Goal: Check status: Check status

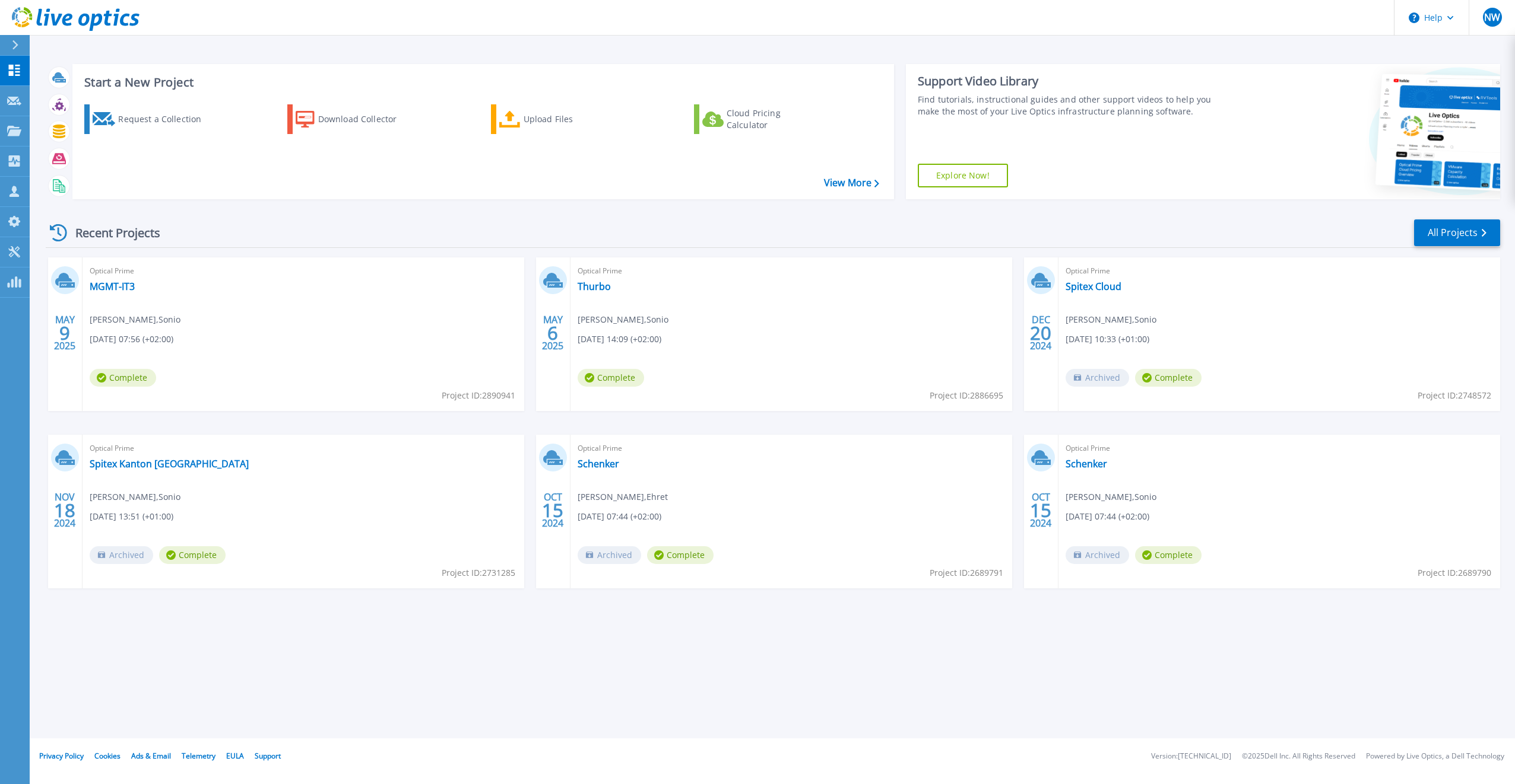
click at [781, 662] on div "Start a New Project Request a Collection Download Collector Upload Files Cloud …" at bounding box center [772, 369] width 1485 height 739
drag, startPoint x: 542, startPoint y: 642, endPoint x: 568, endPoint y: 587, distance: 60.8
click at [543, 642] on div "Start a New Project Request a Collection Download Collector Upload Files Cloud …" at bounding box center [772, 369] width 1485 height 739
drag, startPoint x: 619, startPoint y: 636, endPoint x: 619, endPoint y: 622, distance: 14.0
click at [619, 636] on div "Start a New Project Request a Collection Download Collector Upload Files Cloud …" at bounding box center [772, 369] width 1485 height 739
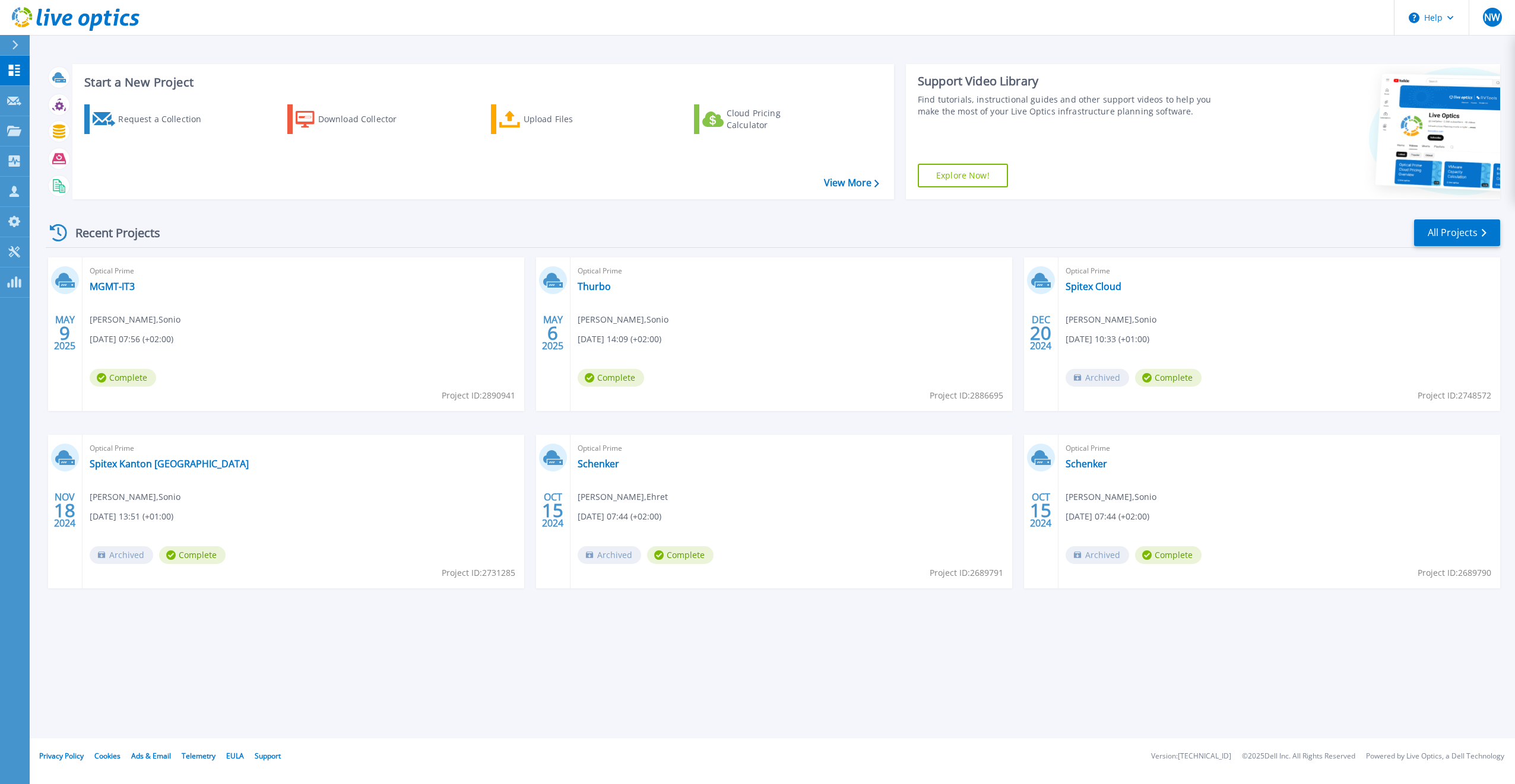
click at [882, 670] on div "Start a New Project Request a Collection Download Collector Upload Files Cloud …" at bounding box center [772, 369] width 1485 height 739
click at [784, 703] on div "Start a New Project Request a Collection Download Collector Upload Files Cloud …" at bounding box center [772, 369] width 1485 height 739
click at [517, 278] on span "Optical Prime" at bounding box center [303, 271] width 427 height 13
click at [604, 464] on link "Schenker" at bounding box center [598, 464] width 42 height 12
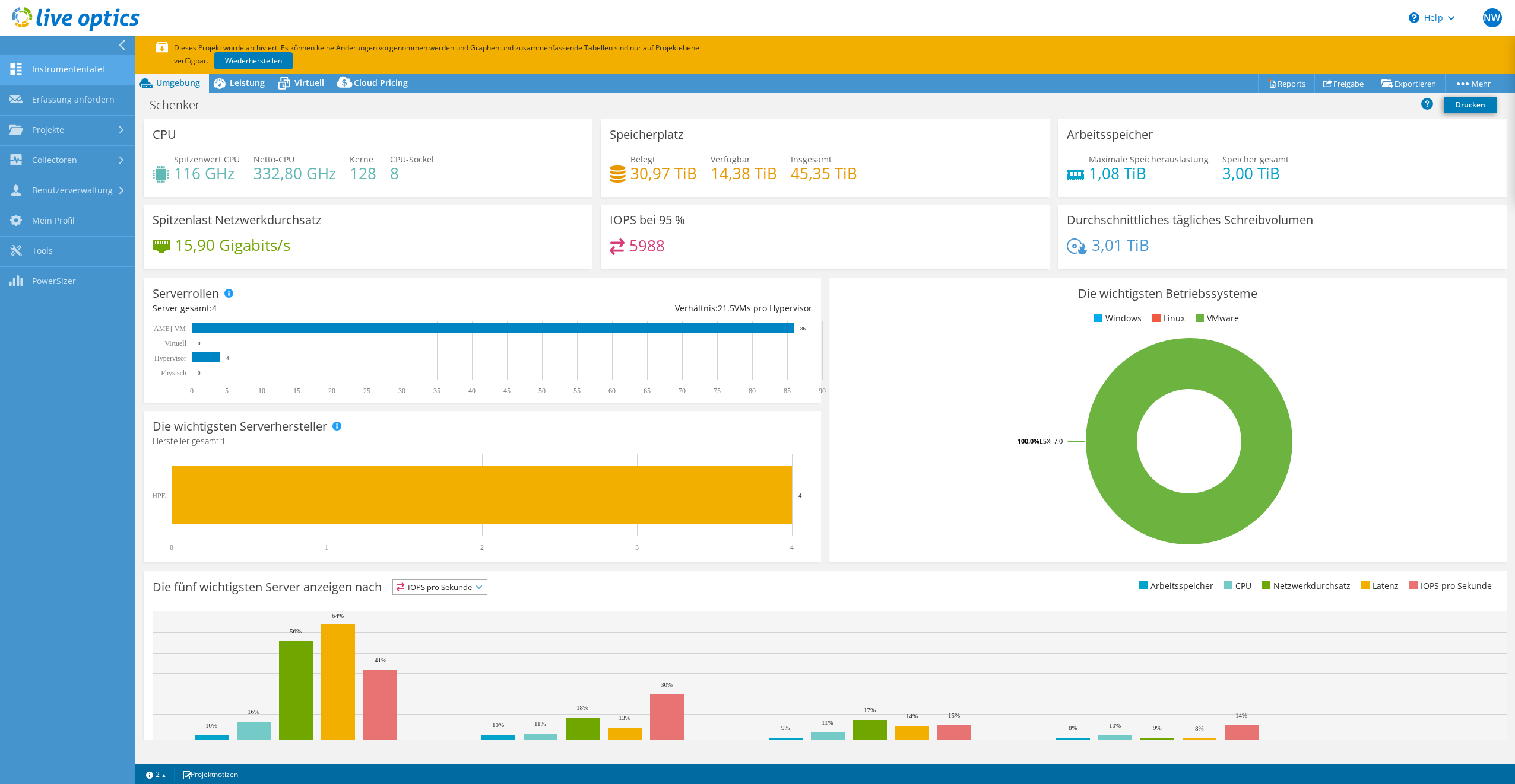
click at [36, 77] on link "Instrumententafel" at bounding box center [68, 70] width 136 height 30
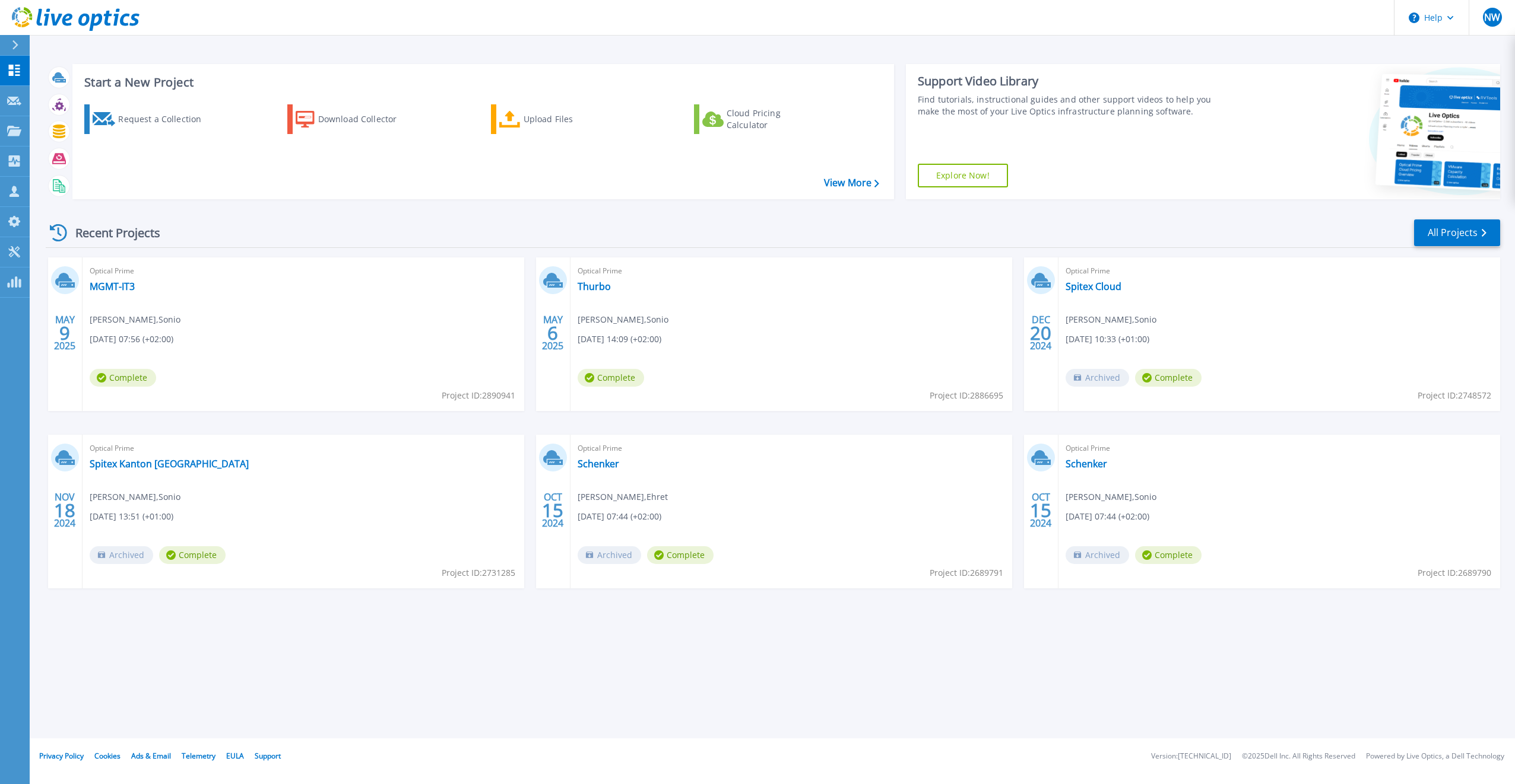
click at [710, 629] on div "Start a New Project Request a Collection Download Collector Upload Files Cloud …" at bounding box center [772, 369] width 1485 height 739
click at [1132, 671] on div "Start a New Project Request a Collection Download Collector Upload Files Cloud …" at bounding box center [772, 369] width 1485 height 739
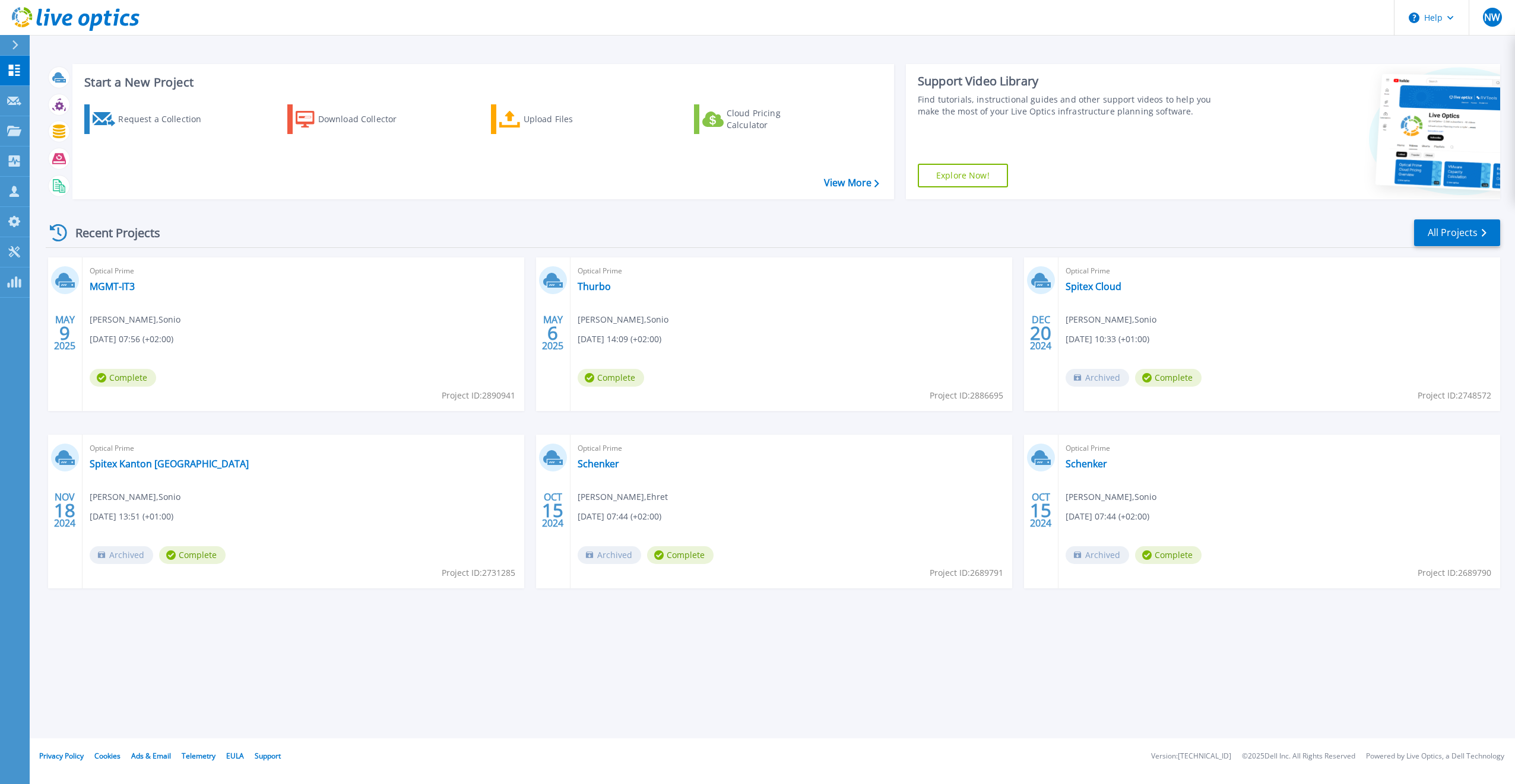
click at [1132, 671] on div "Start a New Project Request a Collection Download Collector Upload Files Cloud …" at bounding box center [772, 369] width 1485 height 739
drag, startPoint x: 1118, startPoint y: 679, endPoint x: 1109, endPoint y: 579, distance: 100.4
click at [1119, 676] on div "Start a New Project Request a Collection Download Collector Upload Files Cloud …" at bounding box center [772, 369] width 1485 height 739
click at [735, 638] on div "Start a New Project Request a Collection Download Collector Upload Files Cloud …" at bounding box center [772, 369] width 1485 height 739
click at [1459, 226] on link "All Projects" at bounding box center [1457, 233] width 86 height 27
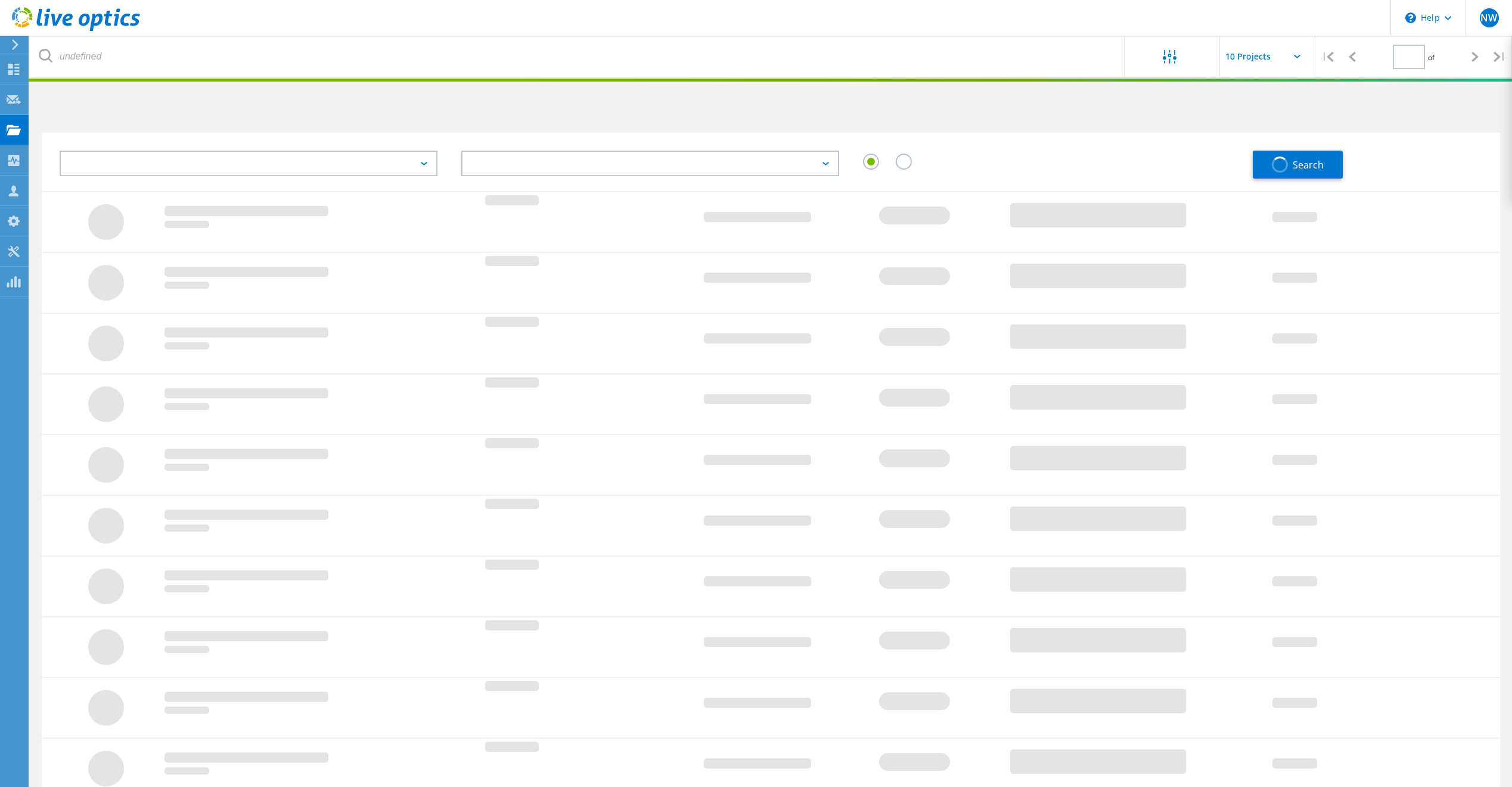
type input "1"
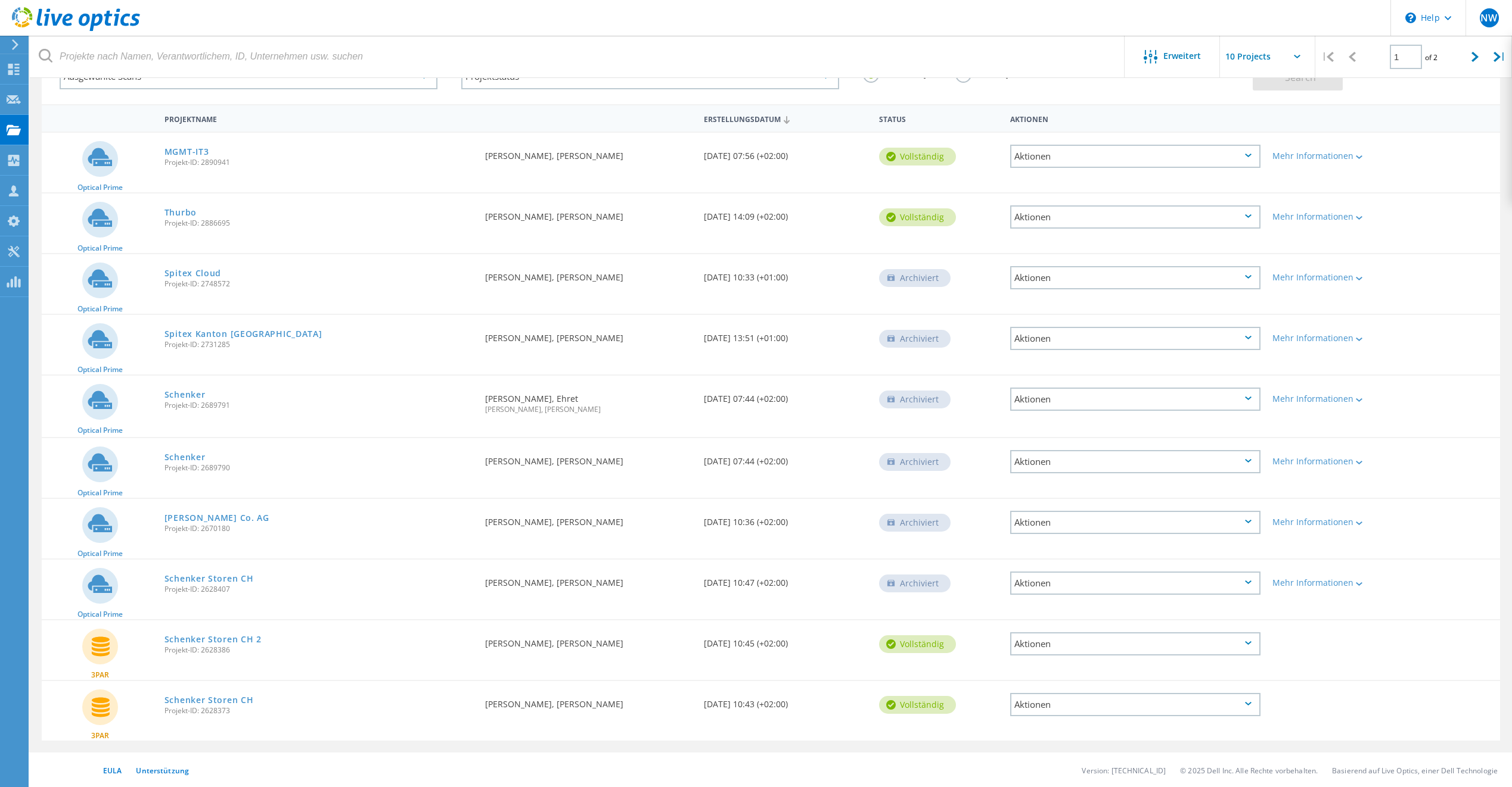
scroll to position [88, 0]
drag, startPoint x: 572, startPoint y: 579, endPoint x: 615, endPoint y: 565, distance: 45.2
click at [615, 565] on div "Angefordert durch Nathanael Wälchli, Sonio" at bounding box center [588, 584] width 218 height 51
click at [615, 565] on div "Angefordert durch Nathanael Wälchli, Sonio" at bounding box center [588, 578] width 218 height 39
drag, startPoint x: 757, startPoint y: 575, endPoint x: 771, endPoint y: 571, distance: 14.6
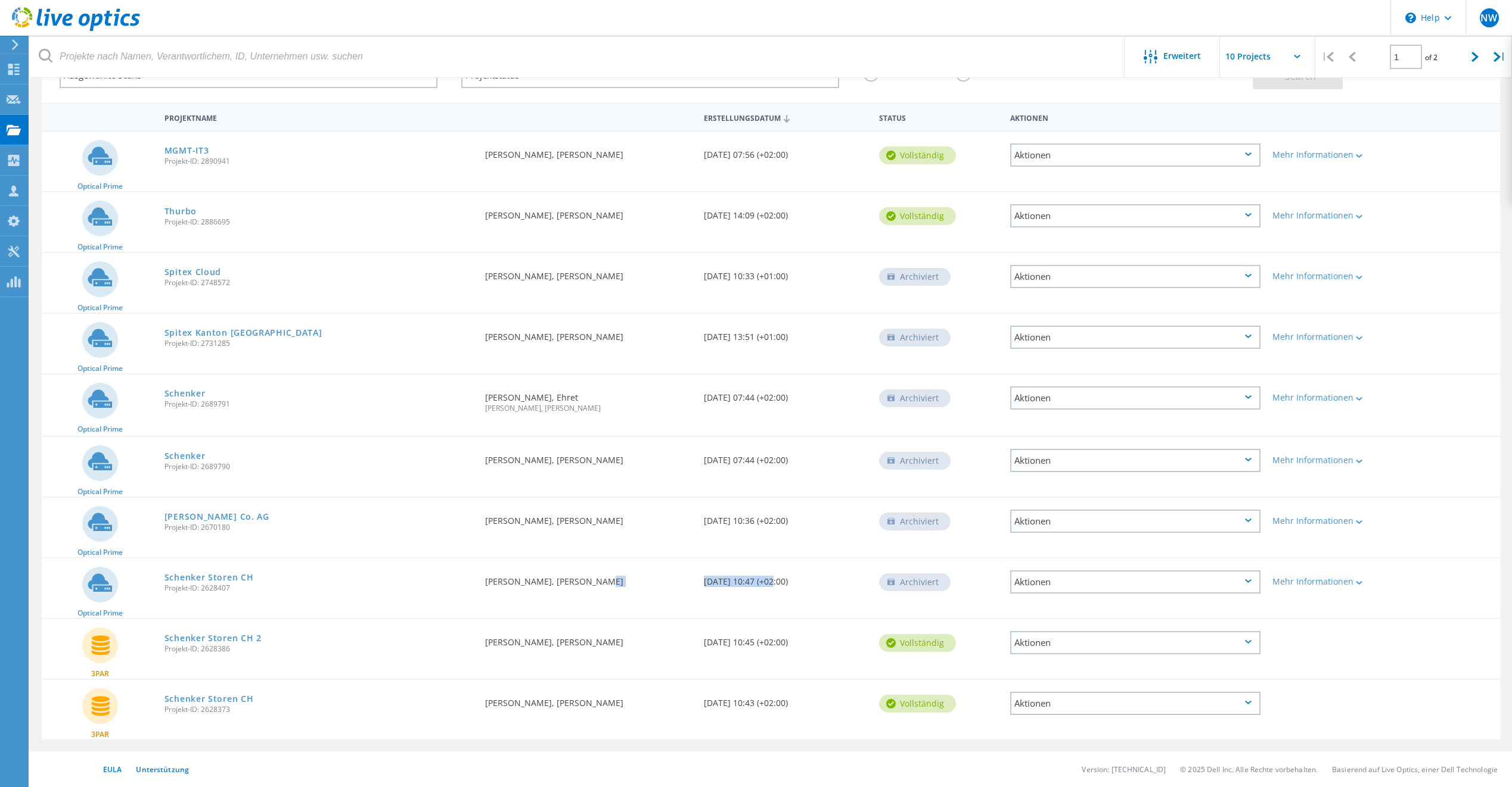
click at [771, 571] on div "Optical Prime Schenker Storen CH Projekt-ID: 2628407 Angefordert durch Nathanae…" at bounding box center [771, 588] width 1458 height 60
click at [771, 571] on div "Erstellungsdatum 08/28/2024, 10:47 (+02:00)" at bounding box center [785, 578] width 175 height 39
drag, startPoint x: 705, startPoint y: 589, endPoint x: 799, endPoint y: 586, distance: 94.0
click at [799, 586] on div "Optical Prime Schenker Storen CH Projekt-ID: 2628407 Angefordert durch Nathanae…" at bounding box center [771, 588] width 1458 height 60
click at [994, 602] on div "Archiviert" at bounding box center [938, 581] width 131 height 45
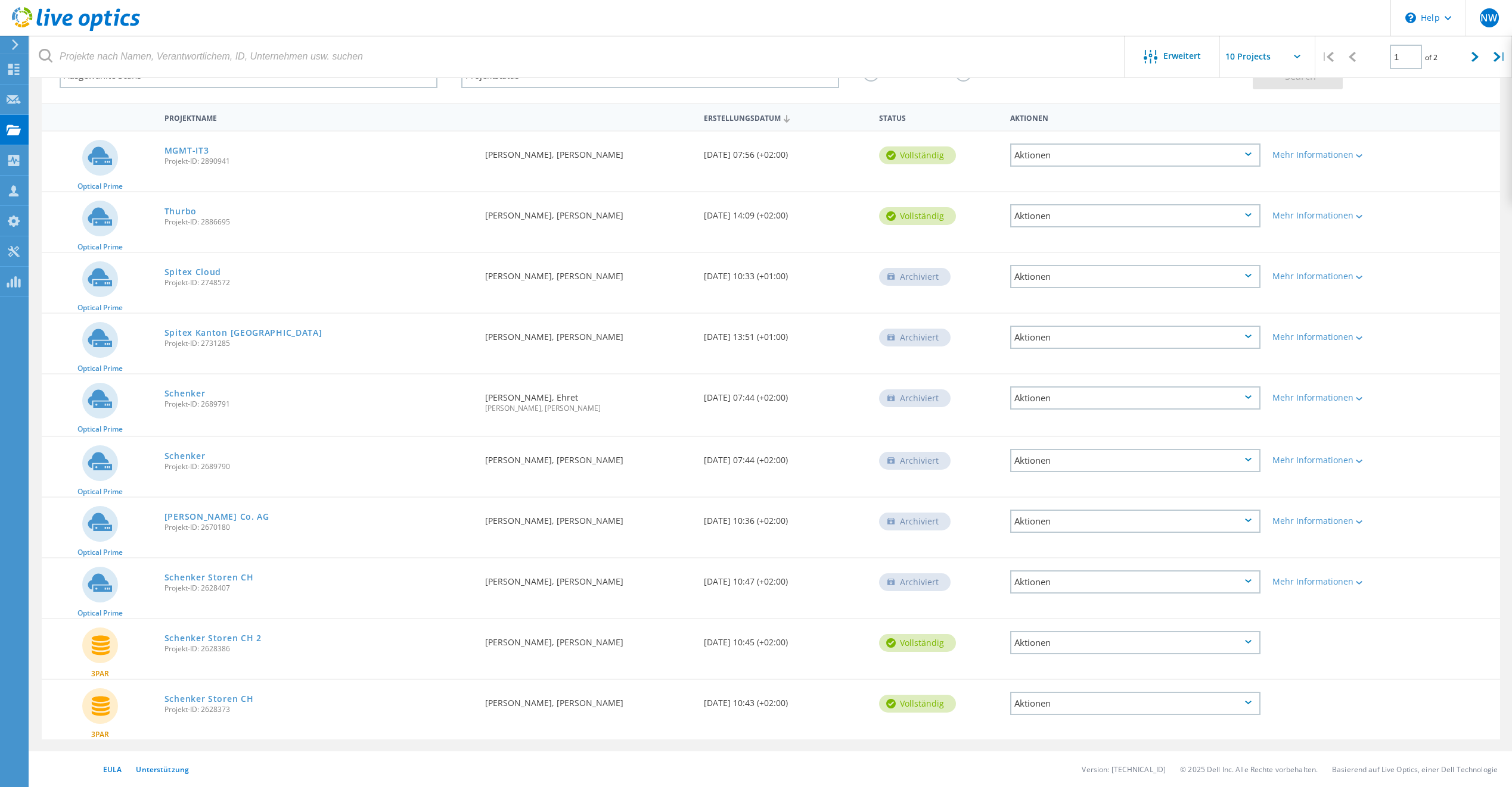
click at [1091, 573] on div "Aktionen" at bounding box center [1136, 582] width 251 height 23
click at [745, 544] on div "Optical Prime G. Bopp Co. AG Projekt-ID: 2670180 Angefordert durch Nathanael Wä…" at bounding box center [771, 528] width 1458 height 60
click at [366, 408] on div "Schenker Projekt-ID: 2689791" at bounding box center [319, 397] width 321 height 46
drag, startPoint x: 443, startPoint y: 400, endPoint x: 586, endPoint y: 389, distance: 143.4
click at [586, 389] on div "Optical Prime Schenker Projekt-ID: 2689791 Angefordert durch Werner Binz, Ehret…" at bounding box center [771, 406] width 1458 height 62
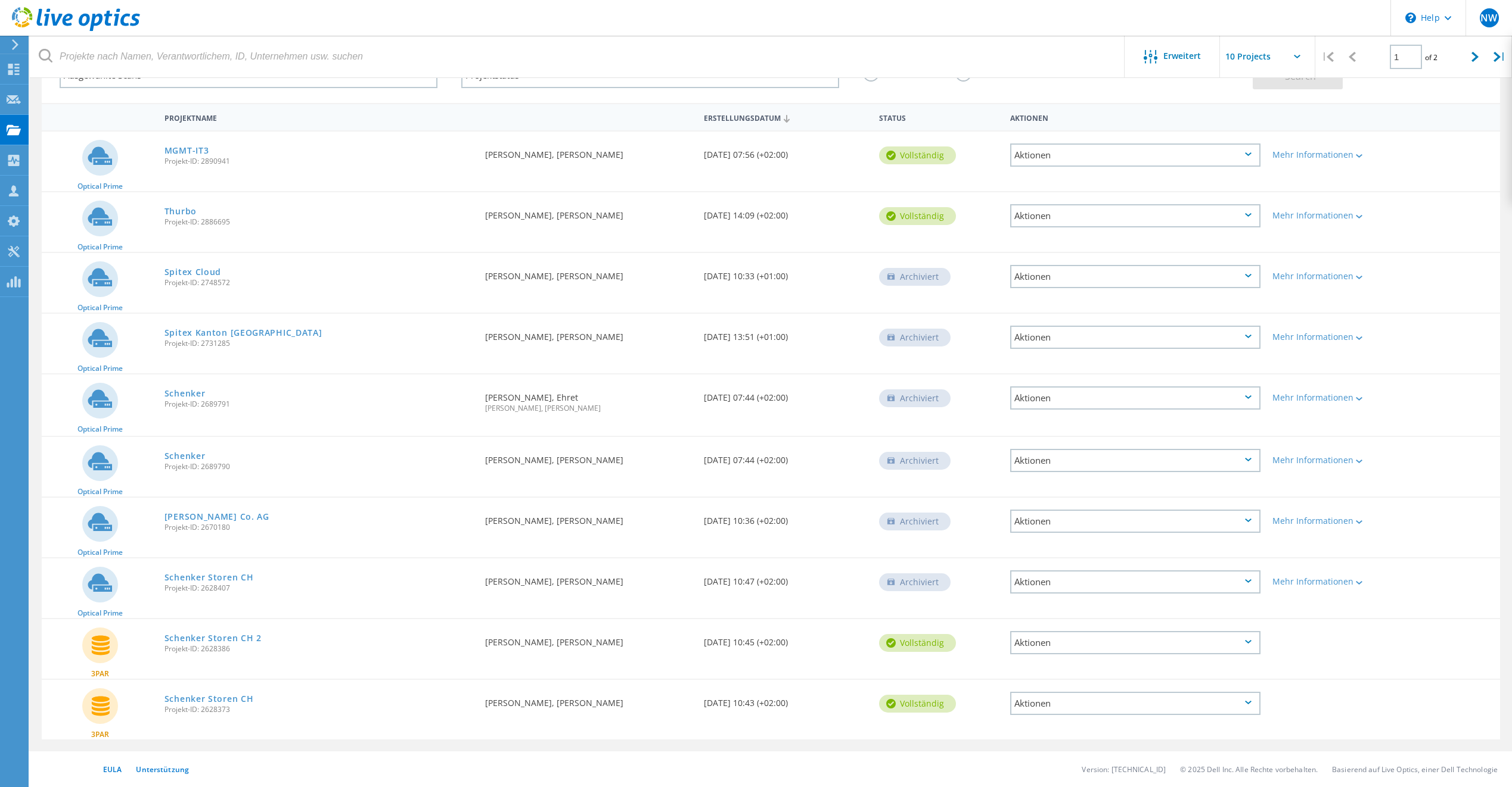
click at [586, 389] on div "Angefordert durch Werner Binz, Ehret Nathanael Wälchli, Sonio" at bounding box center [588, 399] width 218 height 49
drag, startPoint x: 586, startPoint y: 389, endPoint x: 462, endPoint y: 388, distance: 124.0
click at [462, 388] on div "Optical Prime Schenker Projekt-ID: 2689791 Angefordert durch Werner Binz, Ehret…" at bounding box center [771, 406] width 1458 height 62
click at [462, 388] on div "Schenker Projekt-ID: 2689791" at bounding box center [319, 397] width 321 height 46
drag, startPoint x: 541, startPoint y: 383, endPoint x: 561, endPoint y: 383, distance: 20.0
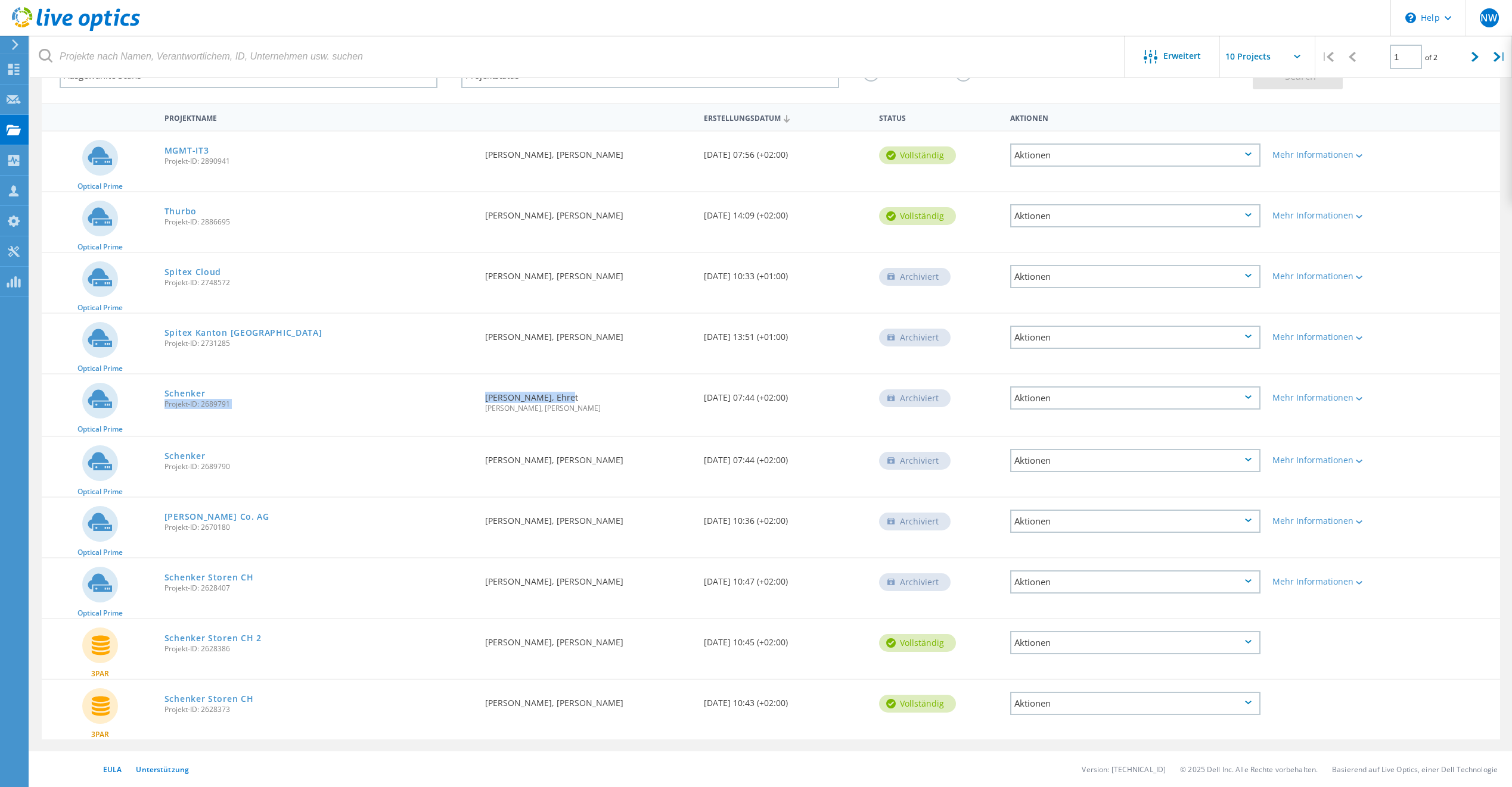
click at [561, 383] on div "Optical Prime Schenker Projekt-ID: 2689791 Angefordert durch Werner Binz, Ehret…" at bounding box center [771, 406] width 1458 height 62
click at [561, 383] on div "Angefordert durch Werner Binz, Ehret Nathanael Wälchli, Sonio" at bounding box center [588, 399] width 218 height 49
click at [432, 394] on div "Schenker Projekt-ID: 2689791" at bounding box center [319, 397] width 321 height 46
click at [194, 459] on link "Schenker" at bounding box center [185, 456] width 41 height 8
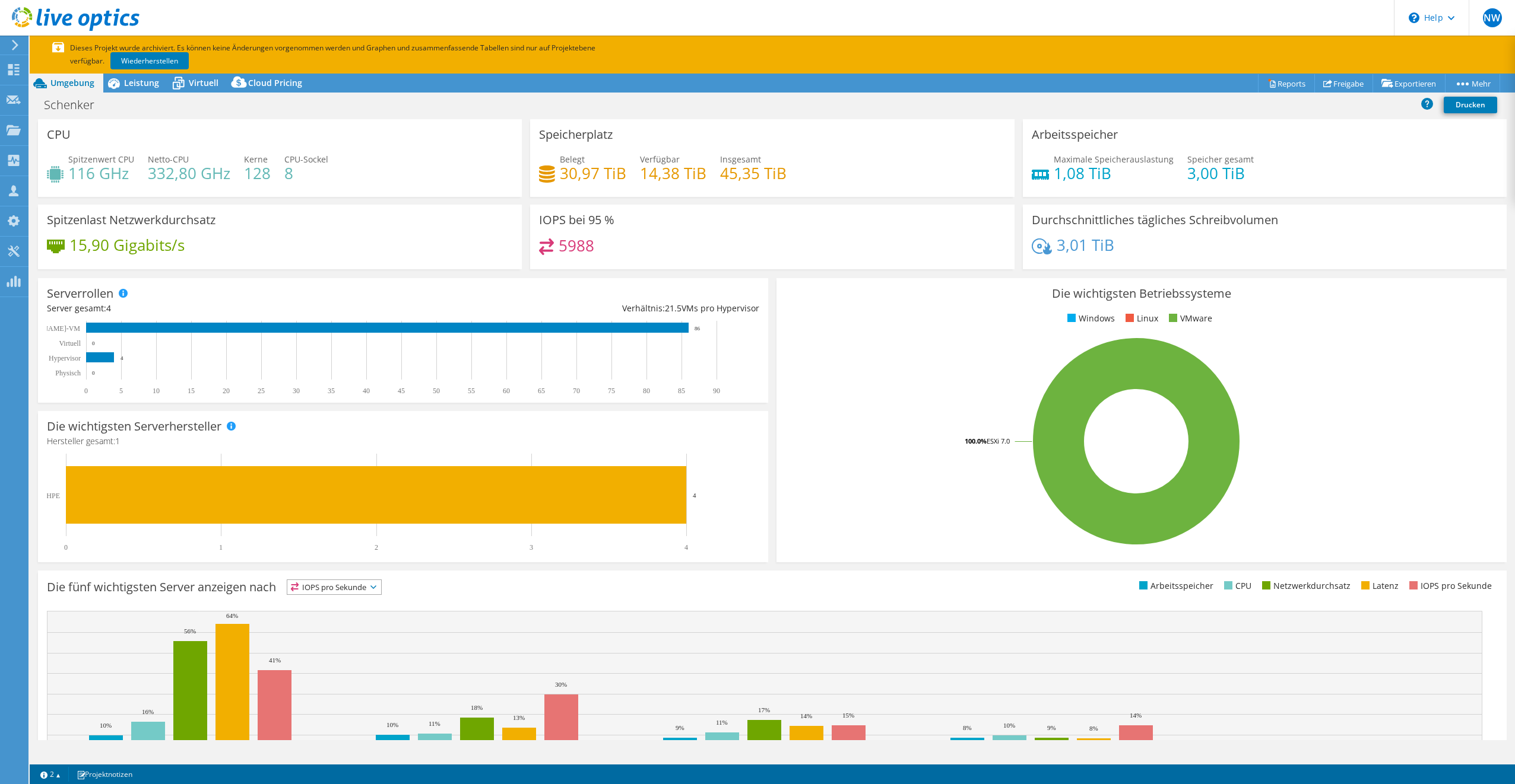
select select "USD"
click at [135, 86] on span "Leistung" at bounding box center [141, 83] width 35 height 12
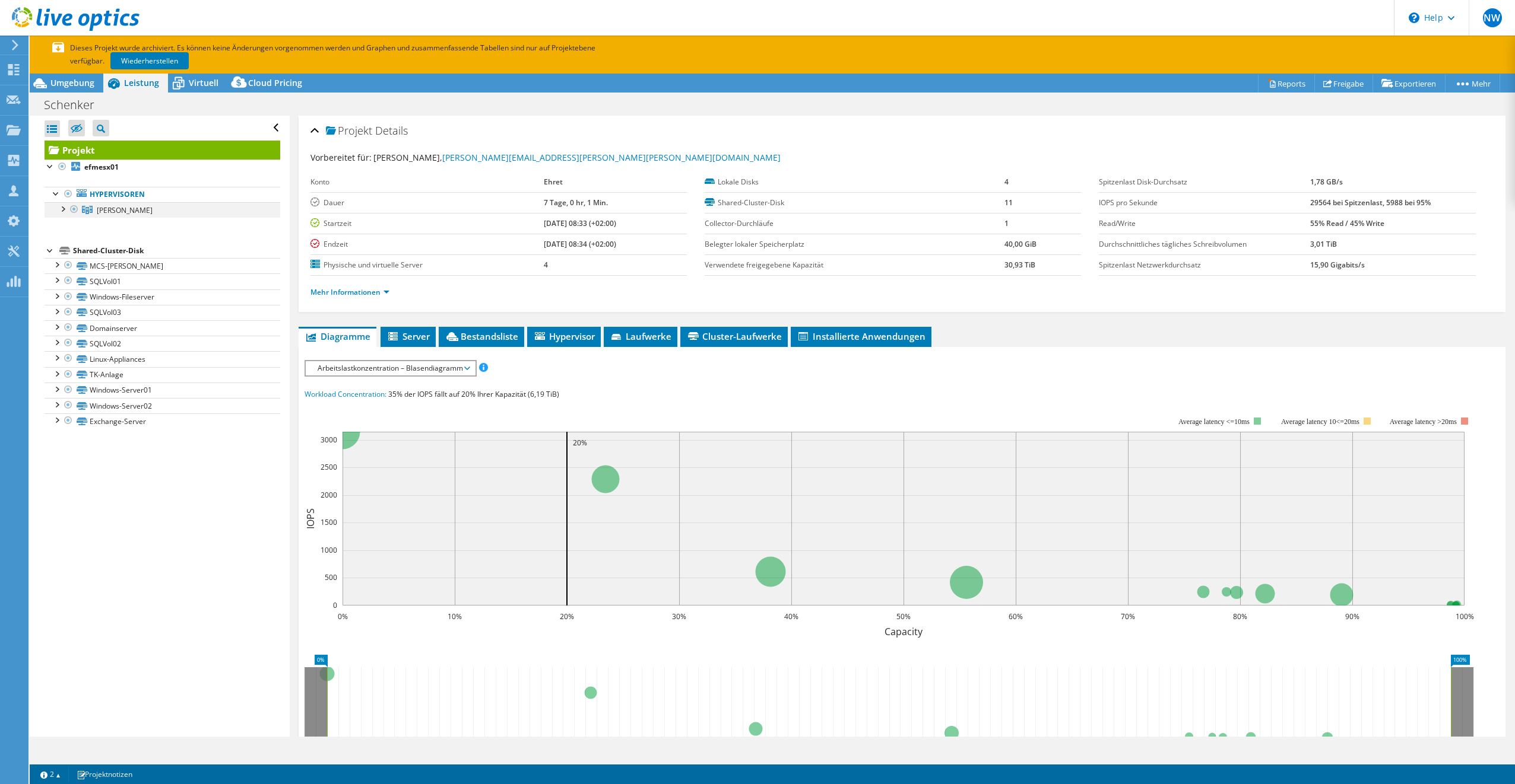
click at [65, 211] on div at bounding box center [62, 208] width 12 height 12
click at [125, 595] on div "Alle öffnen Alle schließen Ausgeschlossene Knoten verbergen Projektbaumfilter" at bounding box center [159, 426] width 259 height 621
click at [155, 61] on link "Wiederherstellen" at bounding box center [150, 61] width 78 height 17
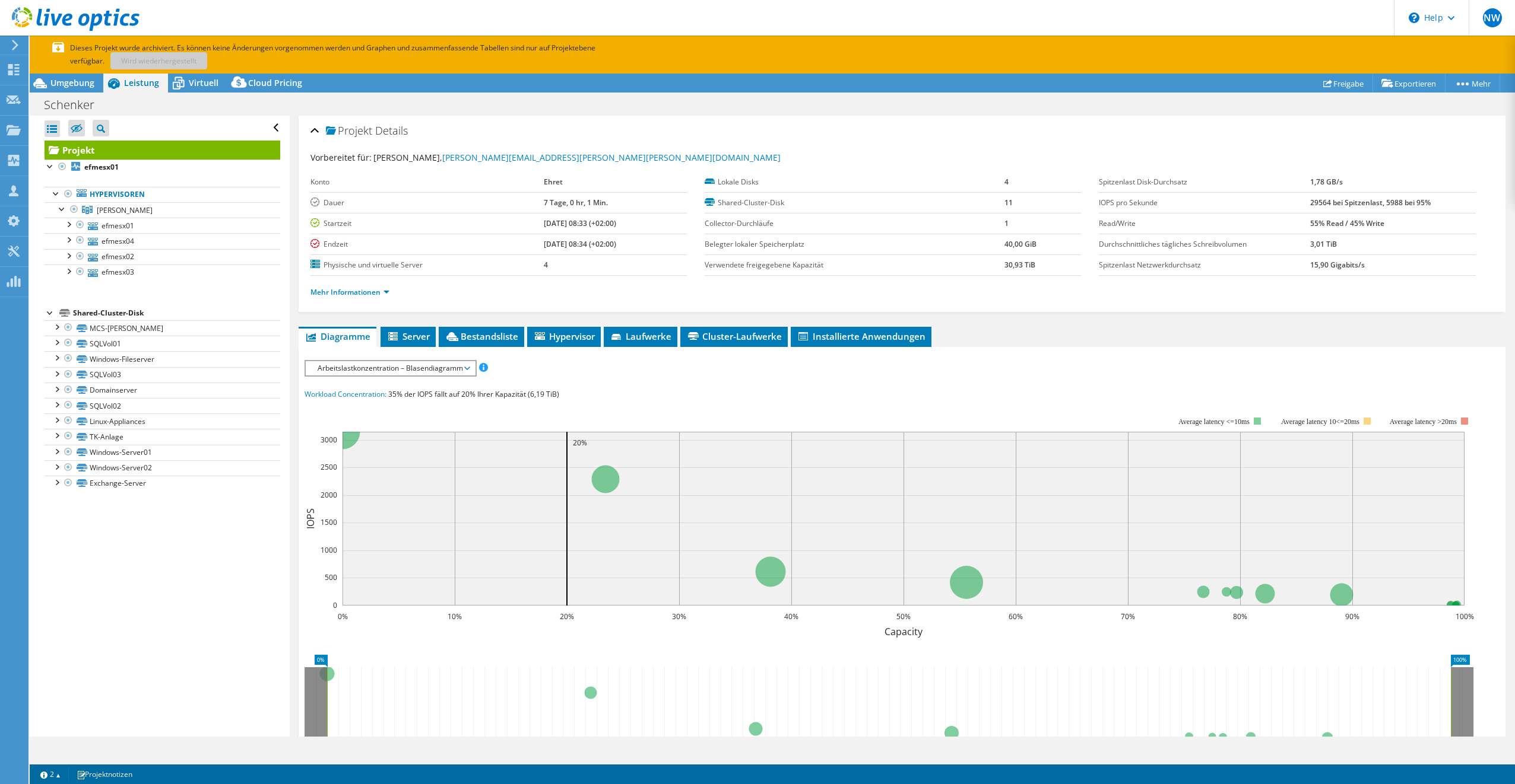
drag, startPoint x: 186, startPoint y: 550, endPoint x: 333, endPoint y: 474, distance: 165.5
click at [186, 550] on div "Alle öffnen Alle schließen Ausgeschlossene Knoten verbergen Projektbaumfilter" at bounding box center [159, 426] width 259 height 621
click at [1149, 14] on header "NW Teammitglied Nathanael Wächtli nathanael.waelchli@sonio.com Sonio My Profile…" at bounding box center [758, 18] width 1515 height 36
drag, startPoint x: 141, startPoint y: 530, endPoint x: 143, endPoint y: 373, distance: 157.0
click at [142, 515] on div "Alle öffnen Alle schließen Ausgeschlossene Knoten verbergen Projektbaumfilter" at bounding box center [159, 426] width 259 height 621
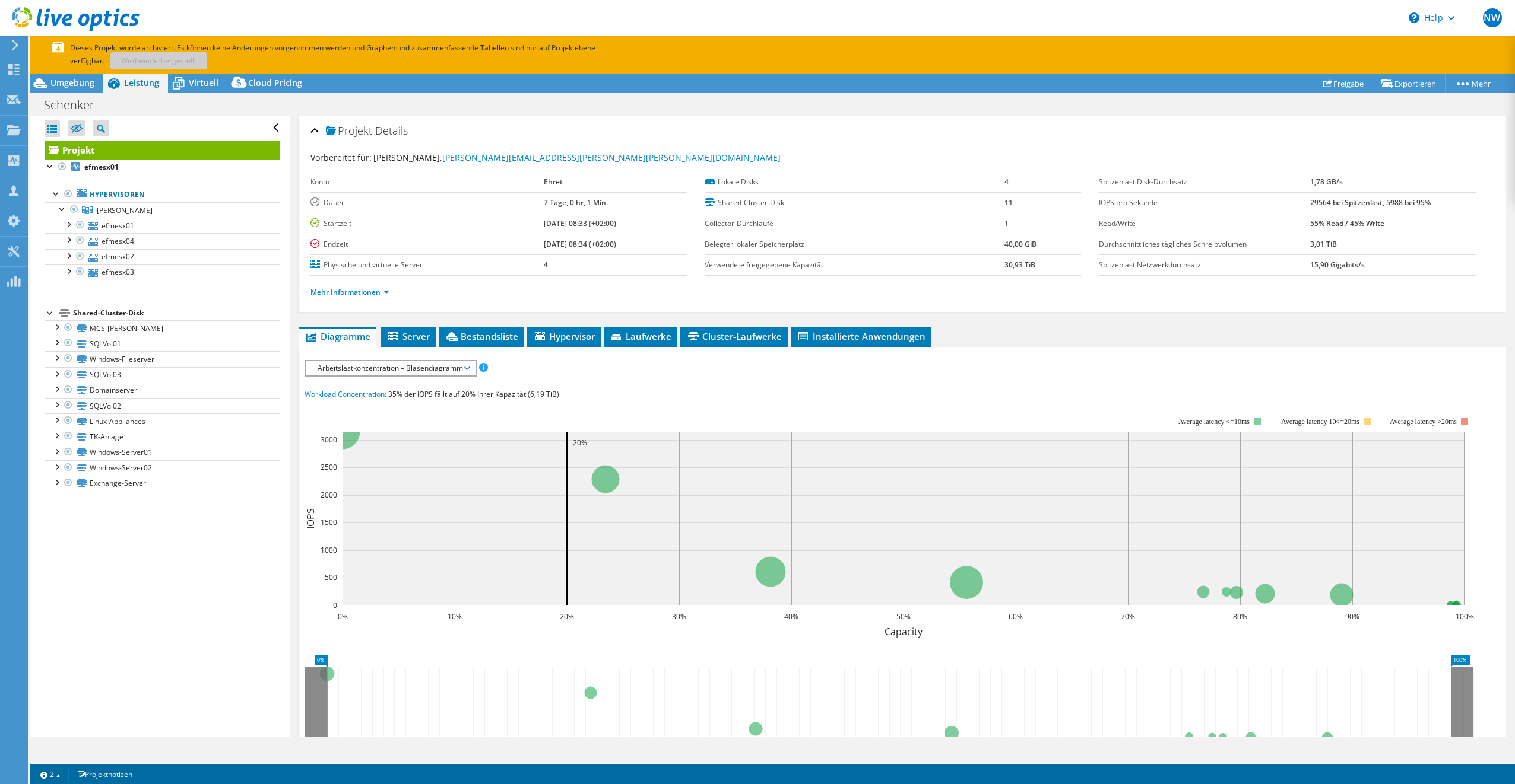
click at [134, 540] on div "Alle öffnen Alle schließen Ausgeschlossene Knoten verbergen Projektbaumfilter" at bounding box center [159, 426] width 259 height 621
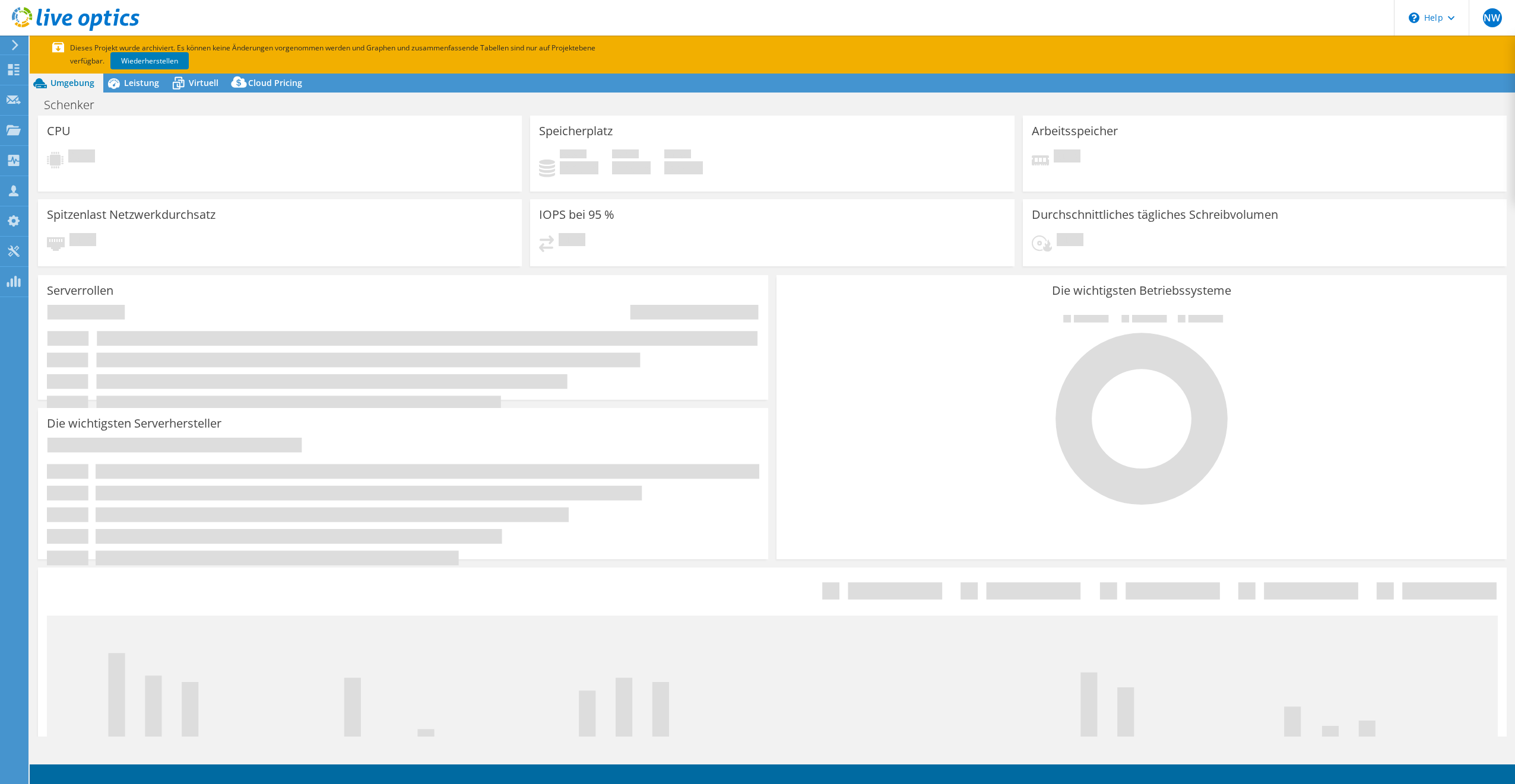
select select "USD"
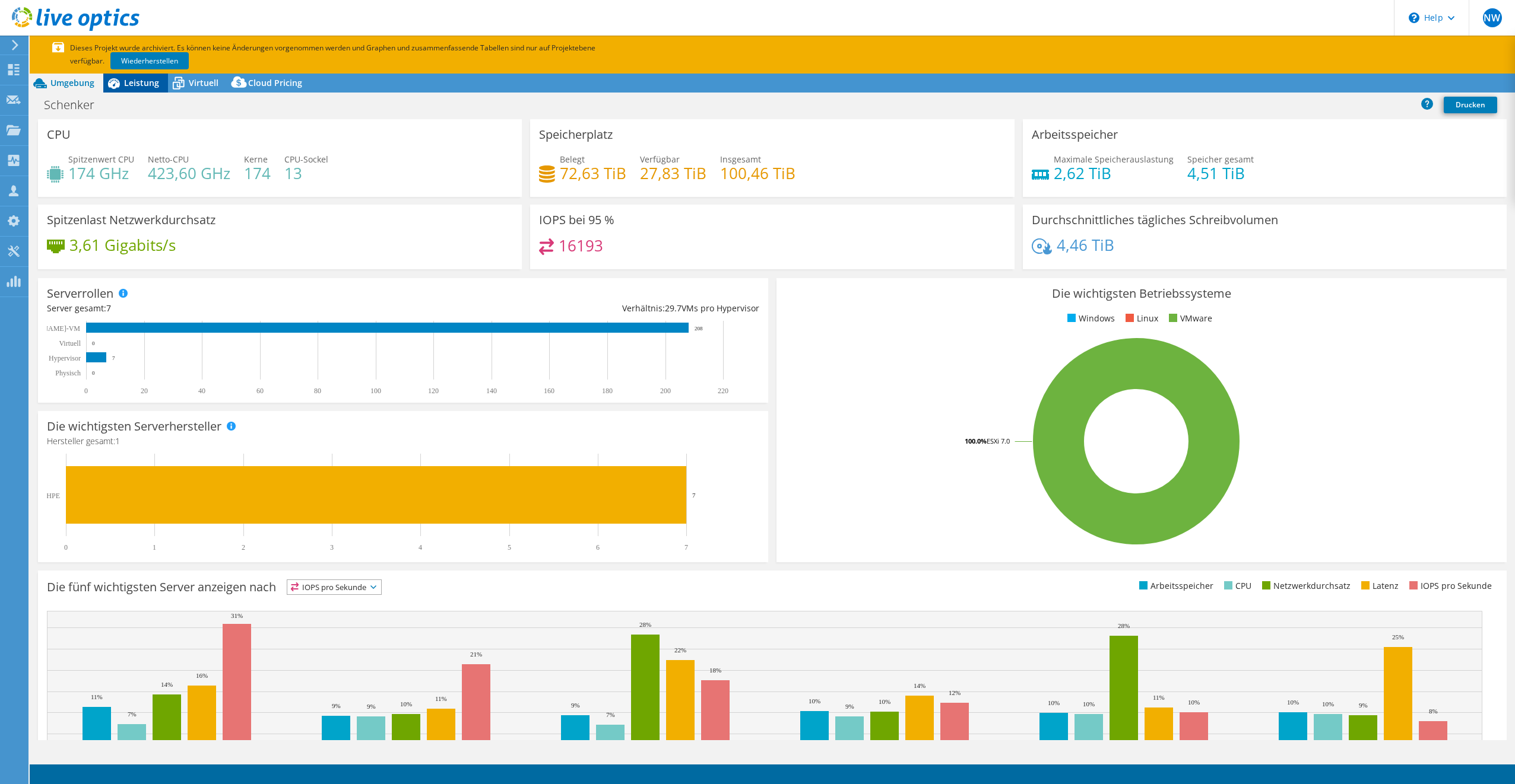
click at [127, 86] on span "Leistung" at bounding box center [141, 83] width 35 height 12
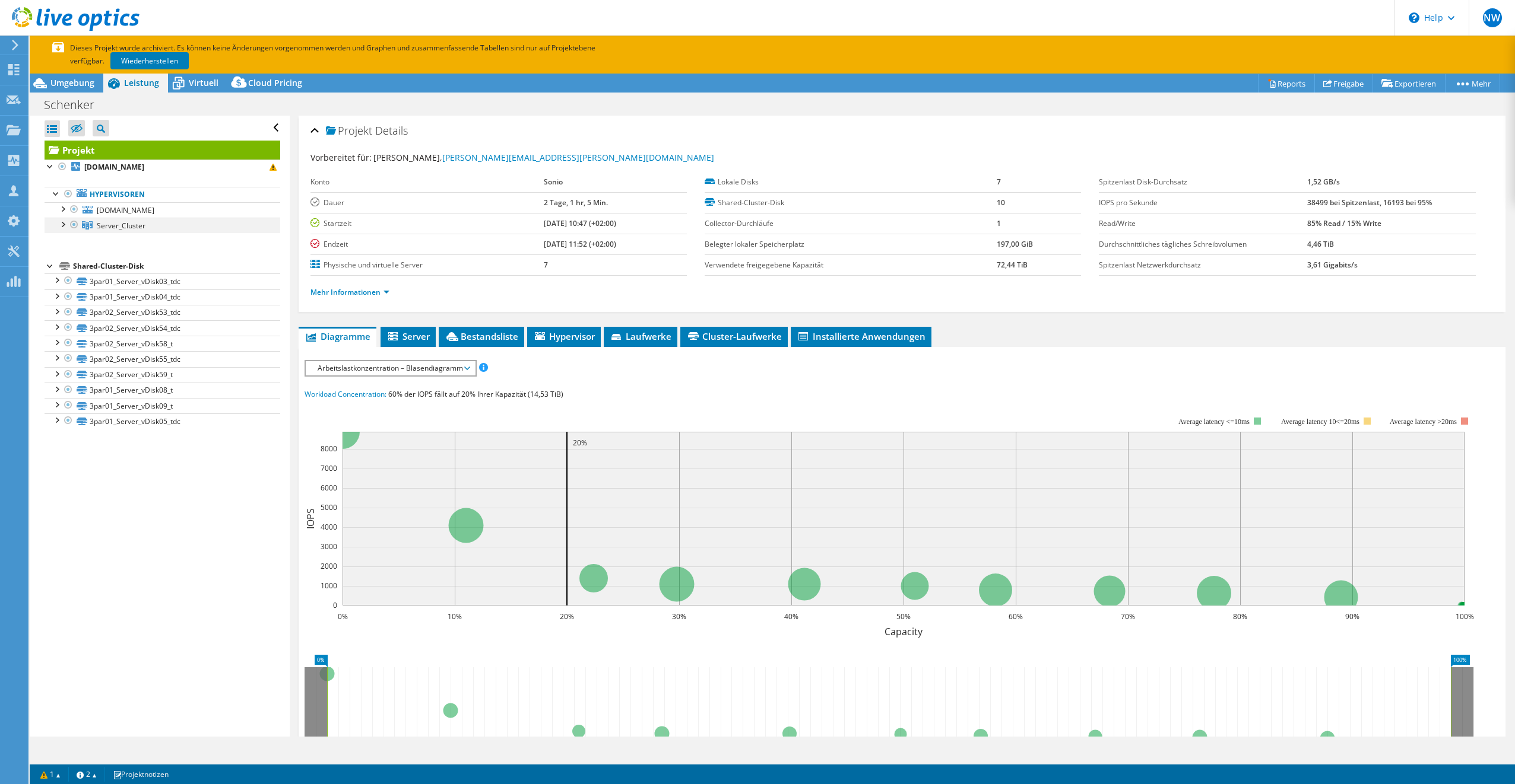
click at [61, 226] on div at bounding box center [62, 223] width 12 height 12
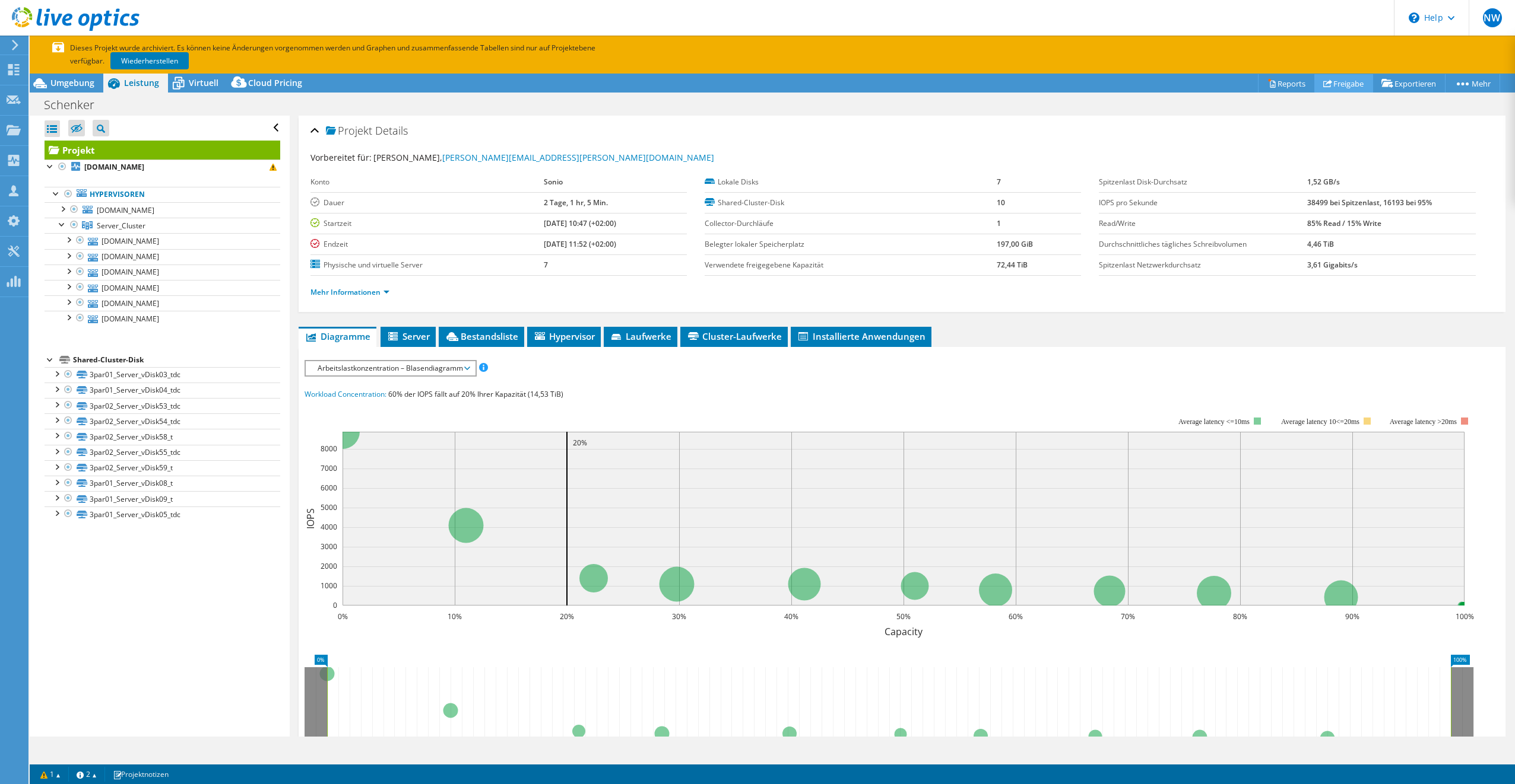
click at [1351, 86] on link "Freigabe" at bounding box center [1344, 83] width 59 height 19
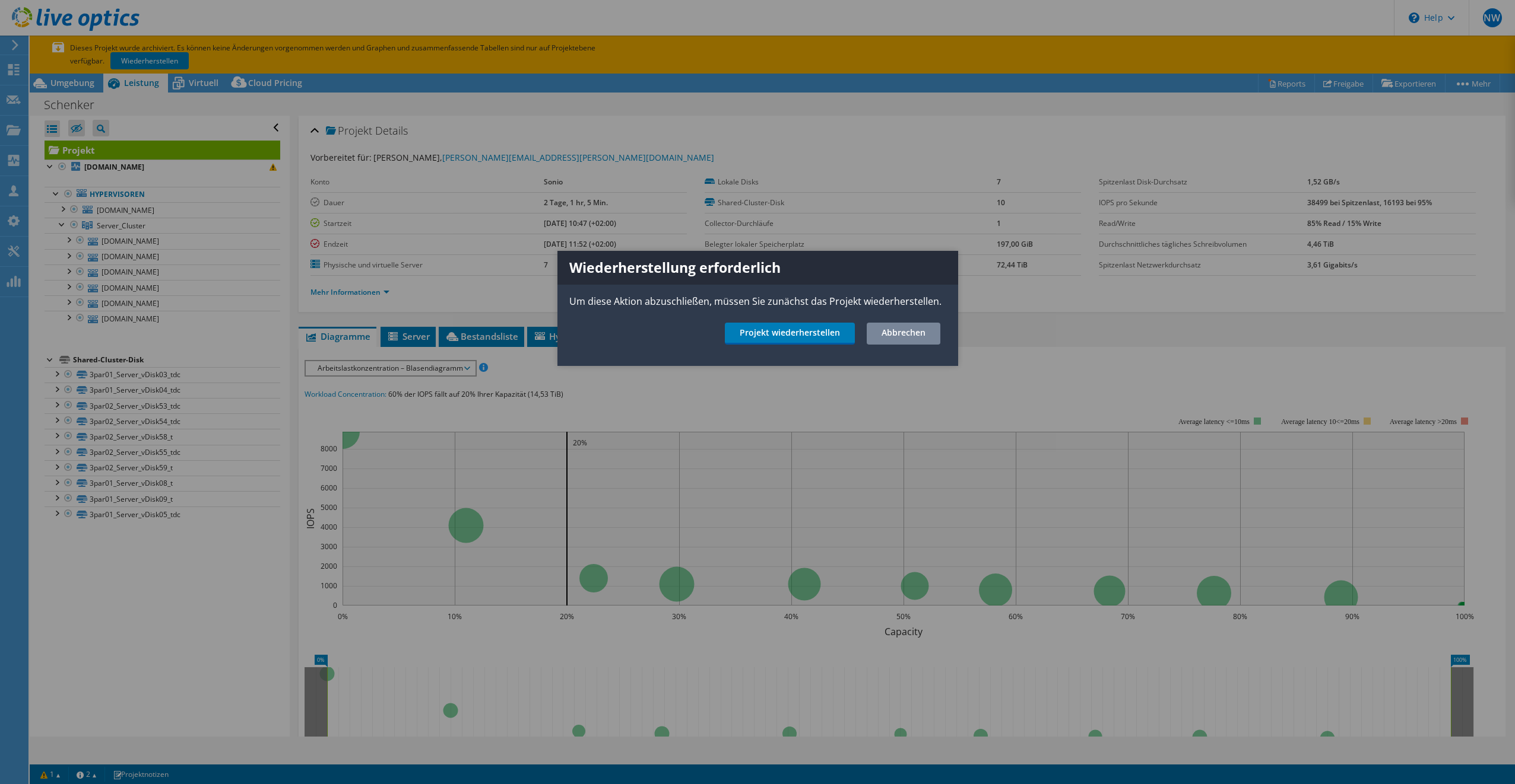
click at [908, 336] on link "Abbrechen" at bounding box center [903, 334] width 74 height 22
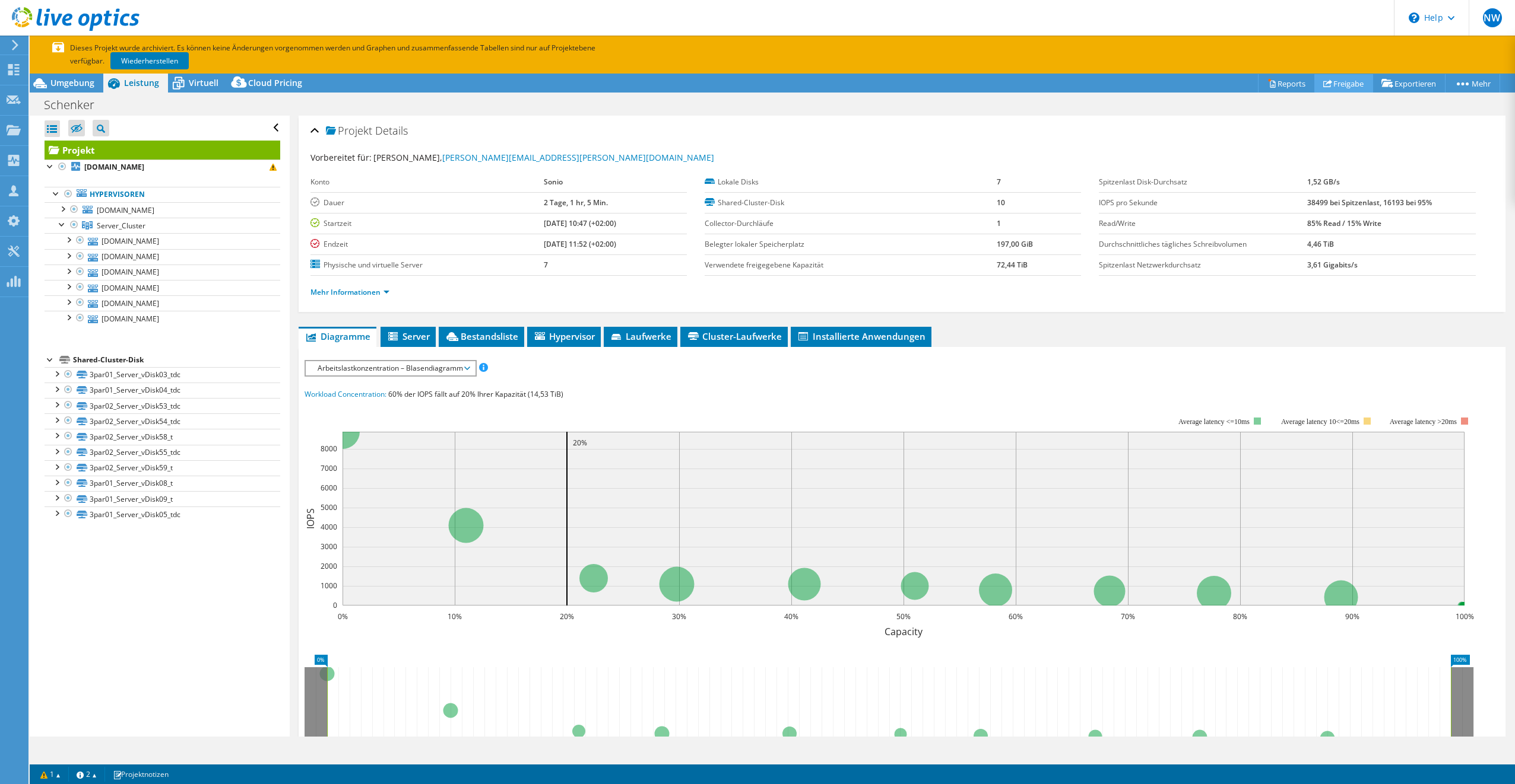
click at [1328, 86] on link "Freigabe" at bounding box center [1344, 83] width 59 height 19
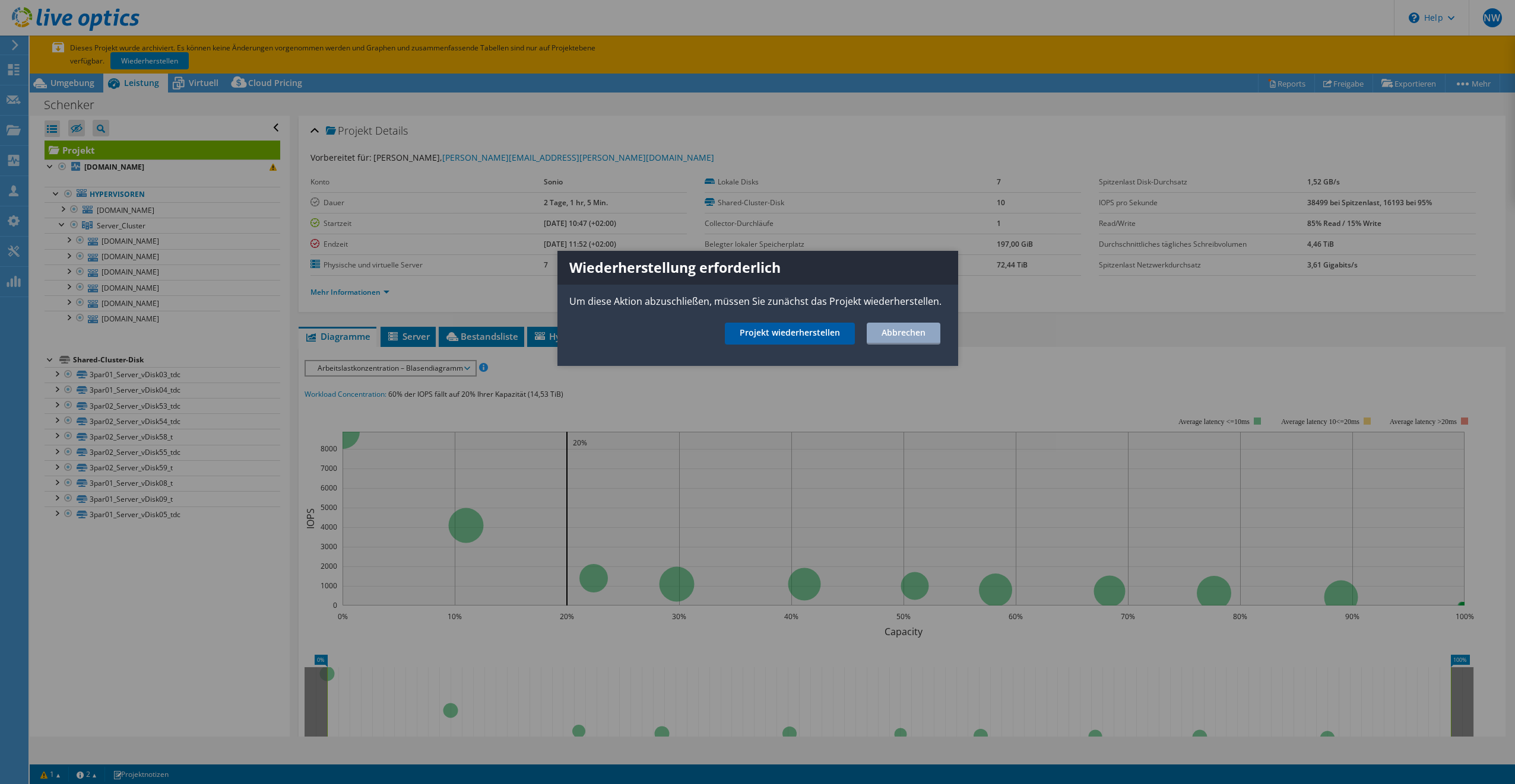
click at [782, 336] on link "Projekt wiederherstellen" at bounding box center [789, 334] width 130 height 22
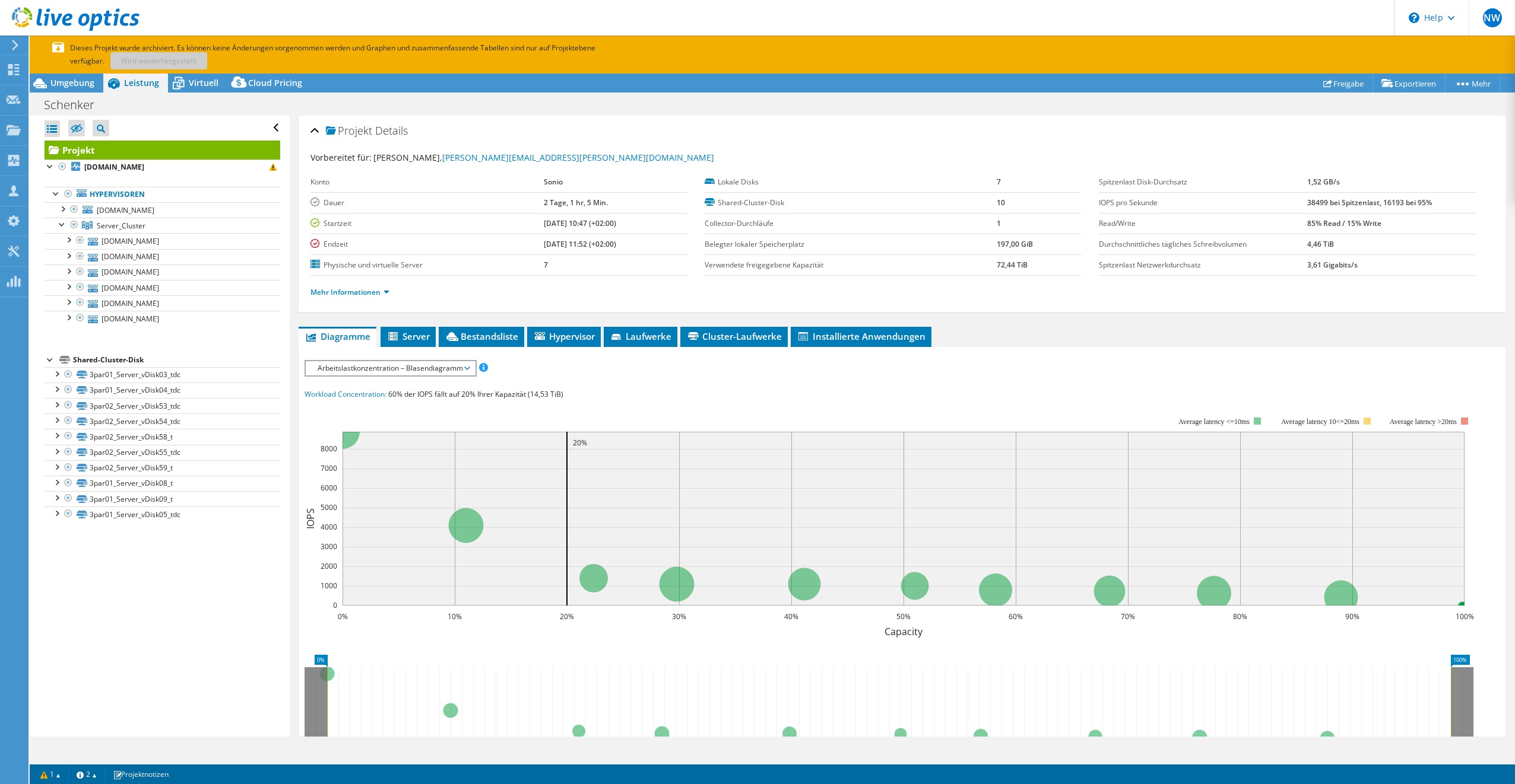
click at [157, 552] on div "Alle öffnen Alle schließen Ausgeschlossene Knoten verbergen Projektbaumfilter" at bounding box center [159, 426] width 259 height 621
click at [72, 86] on span "Umgebung" at bounding box center [72, 83] width 44 height 12
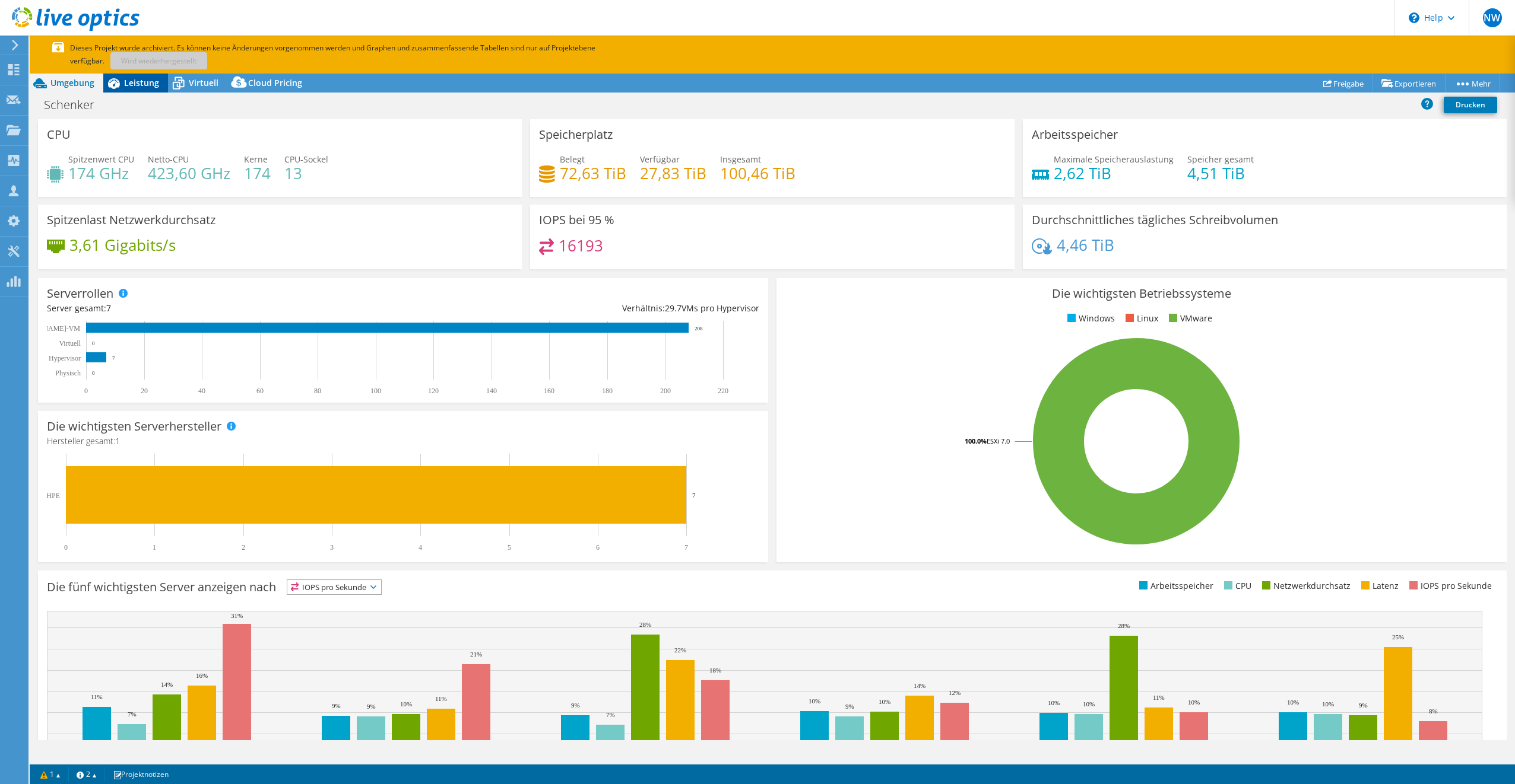
click at [146, 87] on span "Leistung" at bounding box center [141, 83] width 35 height 12
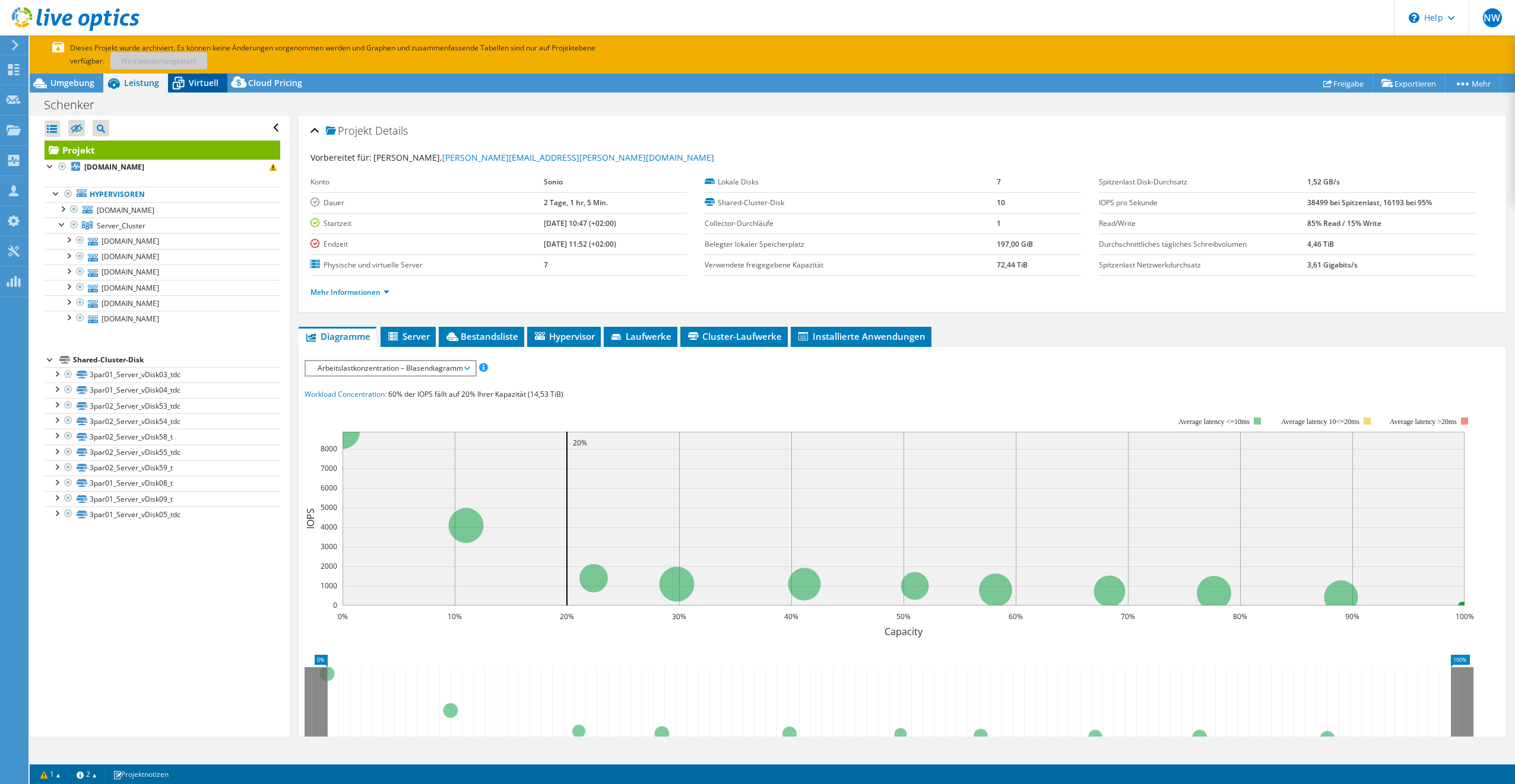
click at [185, 86] on icon at bounding box center [178, 83] width 20 height 20
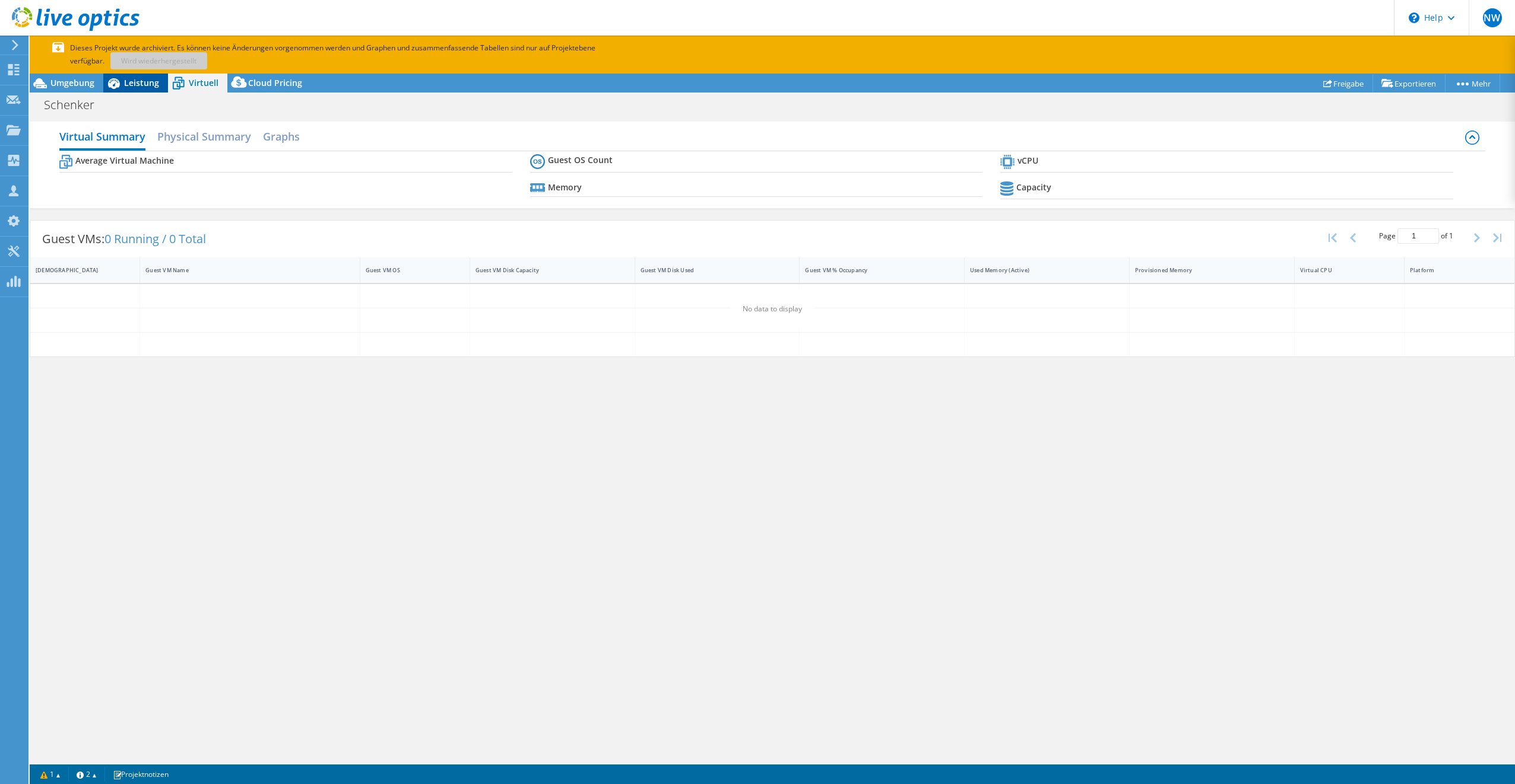
click at [120, 81] on icon at bounding box center [113, 83] width 20 height 20
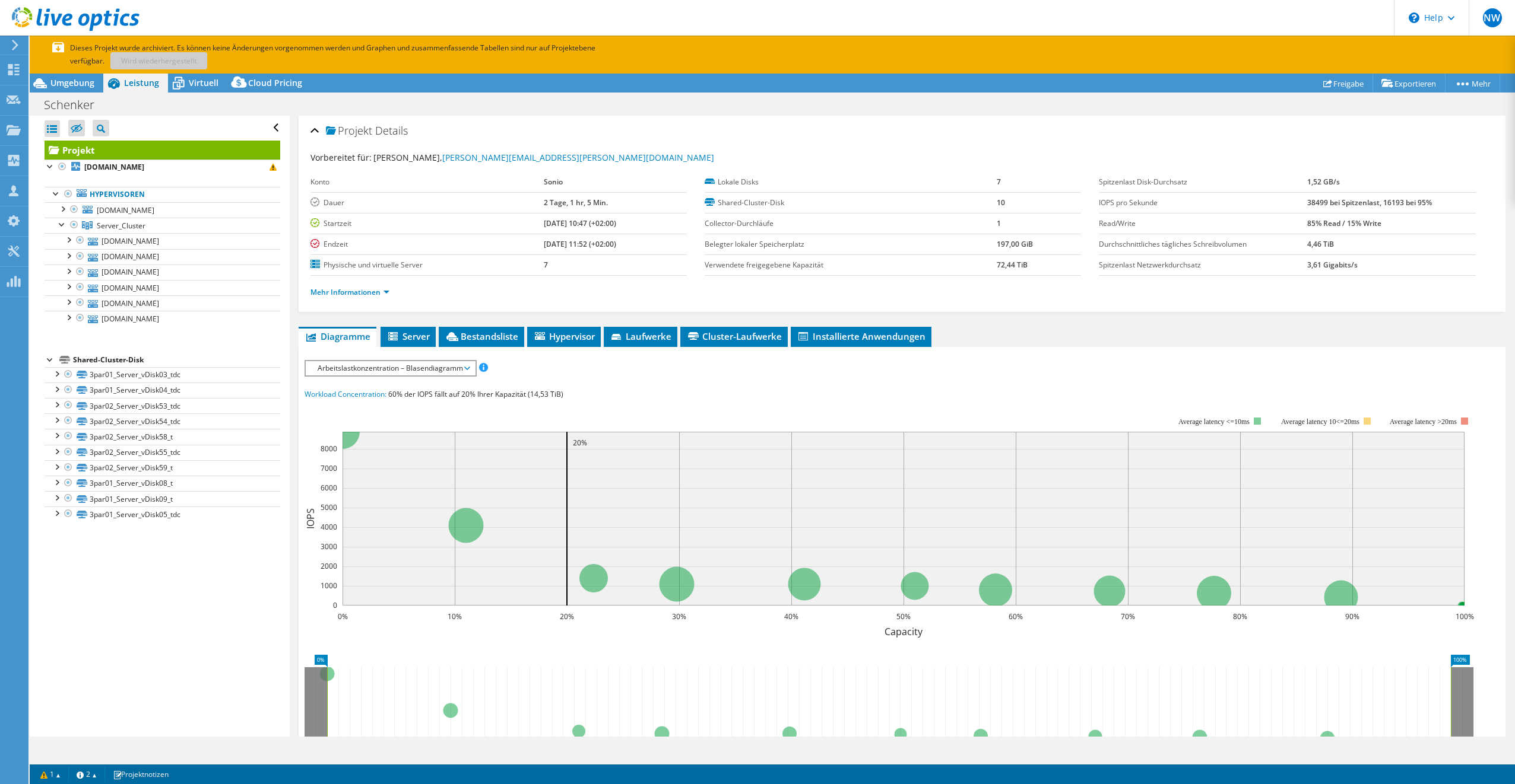
click at [136, 618] on div "Alle öffnen Alle schließen Ausgeschlossene Knoten verbergen Projektbaumfilter" at bounding box center [159, 426] width 259 height 621
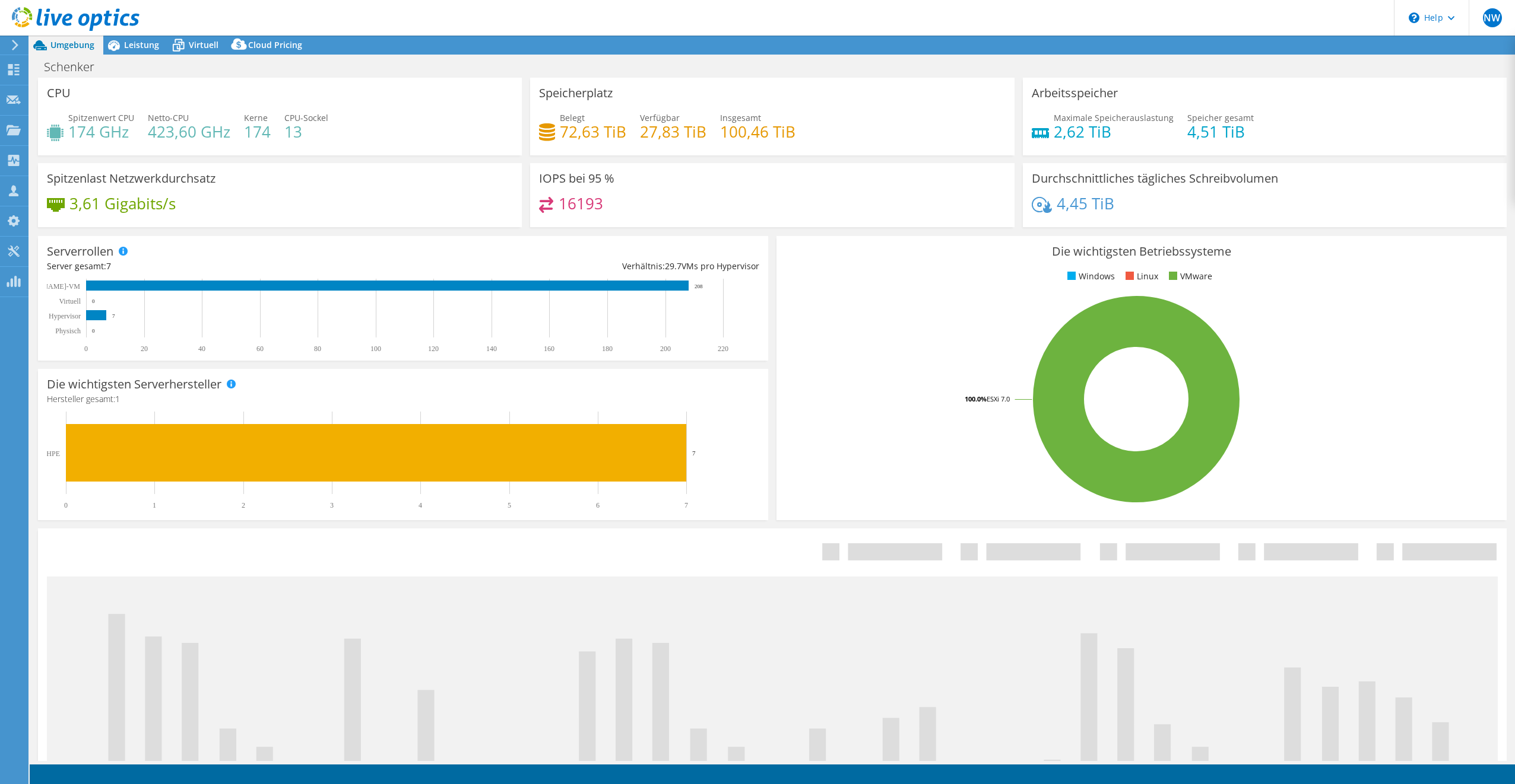
select select "USD"
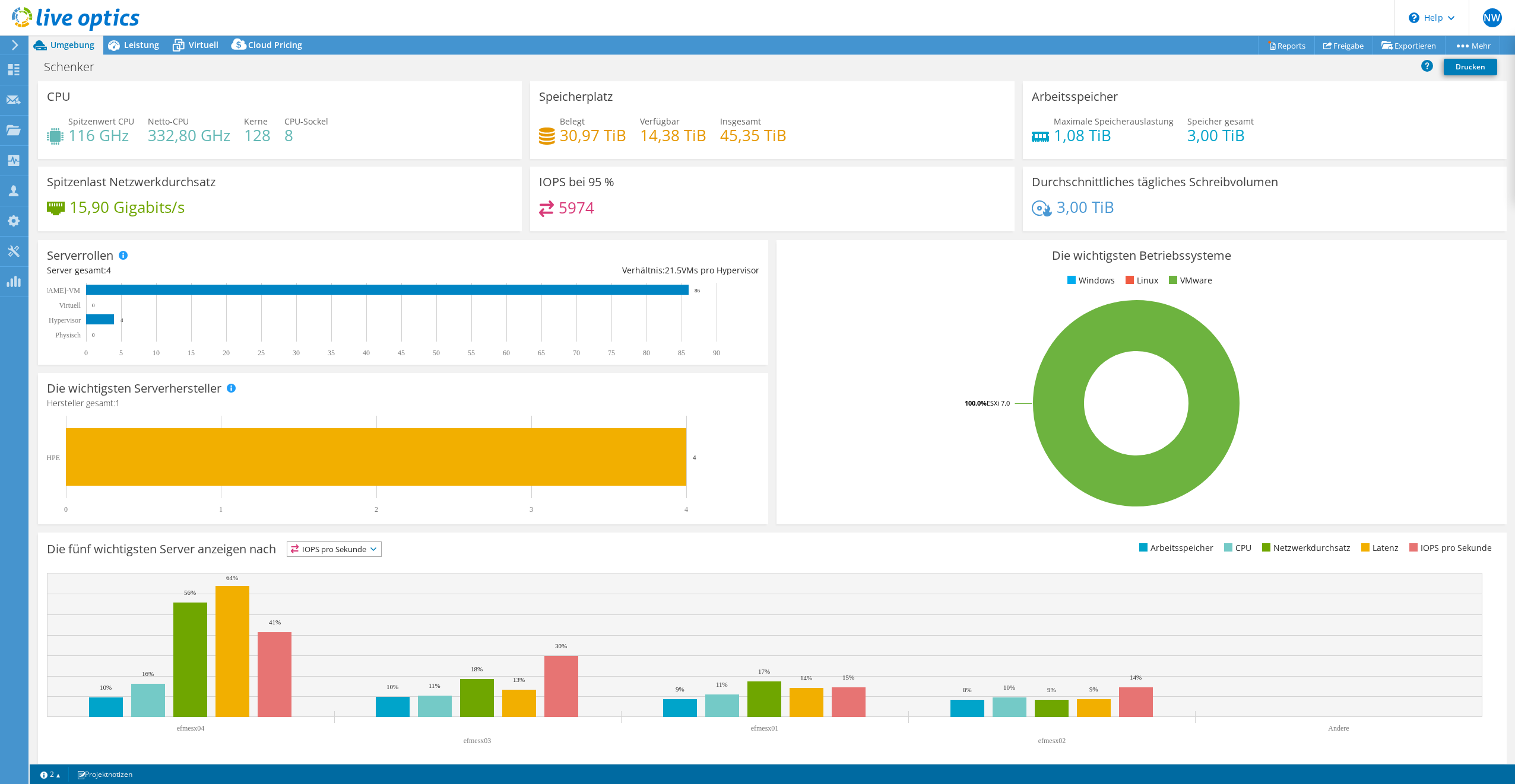
select select "USD"
